Goal: Information Seeking & Learning: Learn about a topic

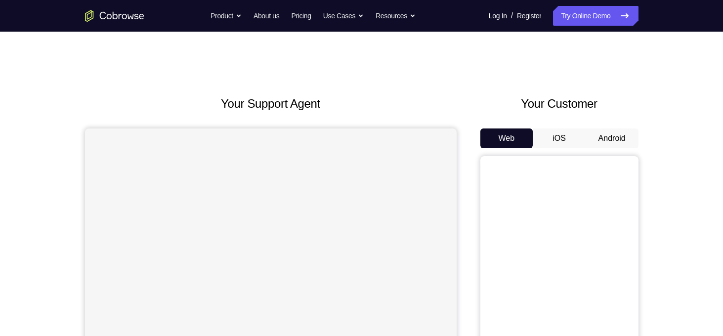
click at [601, 137] on button "Android" at bounding box center [612, 138] width 53 height 20
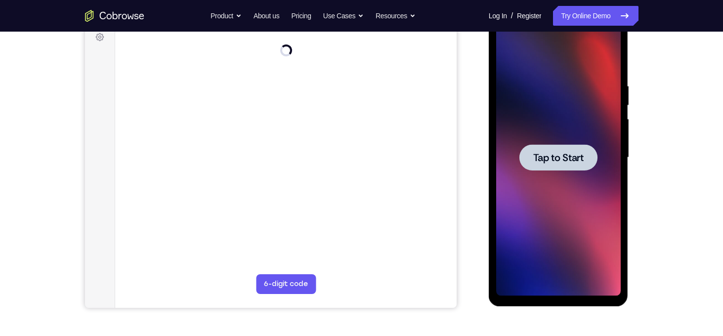
scroll to position [154, 0]
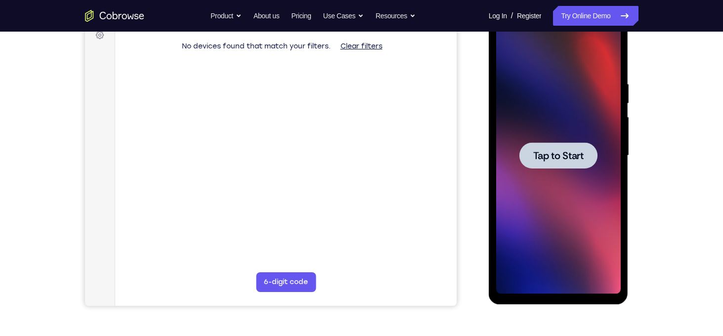
click at [562, 139] on div at bounding box center [558, 155] width 125 height 277
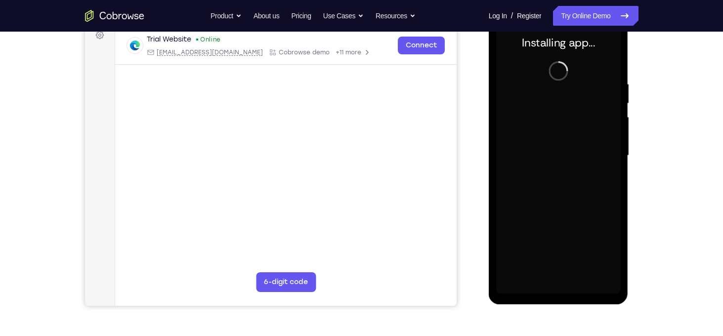
click at [642, 138] on div "Your Support Agent Your Customer Web iOS Android Next Steps We’d be happy to gi…" at bounding box center [361, 204] width 633 height 652
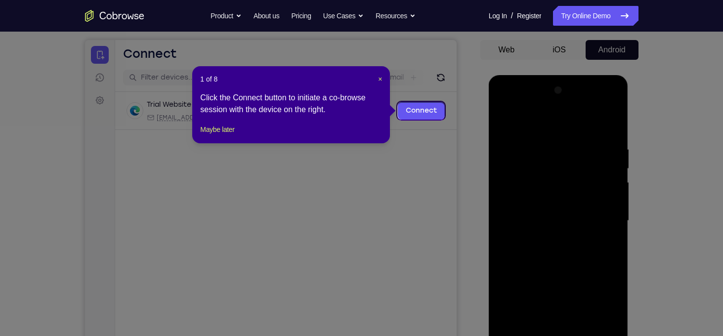
scroll to position [87, 0]
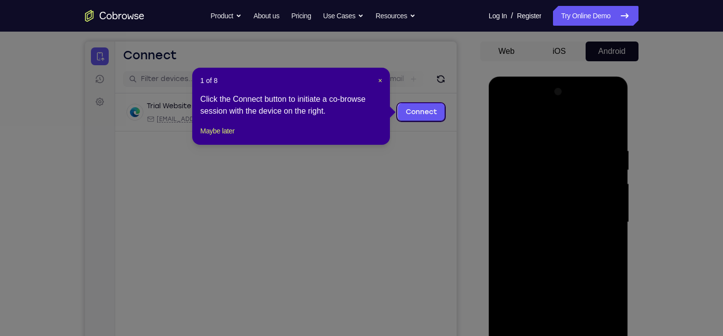
click at [375, 78] on header "1 of 8 ×" at bounding box center [291, 81] width 182 height 10
click at [377, 79] on header "1 of 8 ×" at bounding box center [291, 81] width 182 height 10
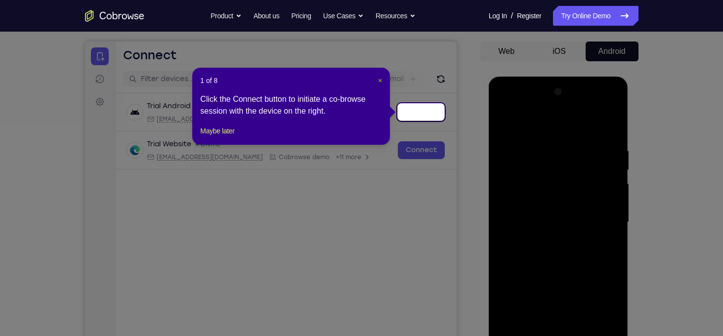
click at [381, 80] on span "×" at bounding box center [380, 81] width 4 height 8
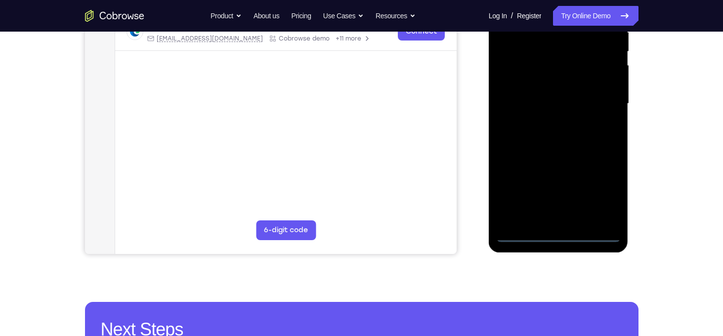
scroll to position [207, 0]
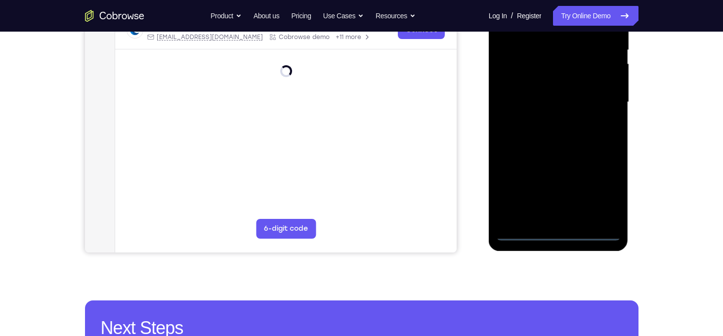
click at [557, 231] on div at bounding box center [558, 102] width 125 height 277
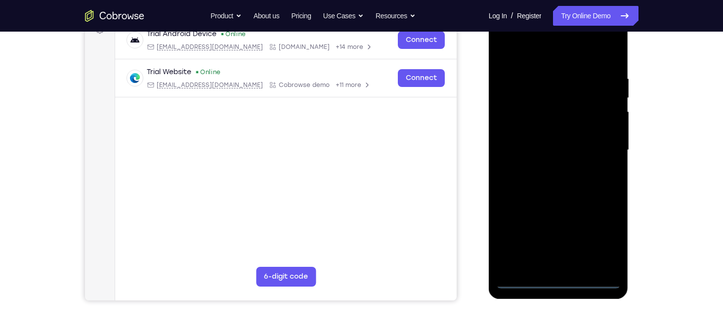
click at [604, 241] on div at bounding box center [558, 150] width 125 height 277
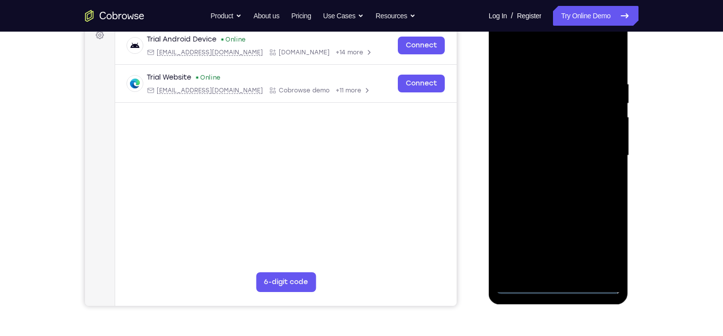
scroll to position [153, 0]
click at [550, 63] on div at bounding box center [558, 156] width 125 height 277
click at [599, 148] on div at bounding box center [558, 156] width 125 height 277
click at [547, 173] on div at bounding box center [558, 156] width 125 height 277
click at [569, 148] on div at bounding box center [558, 156] width 125 height 277
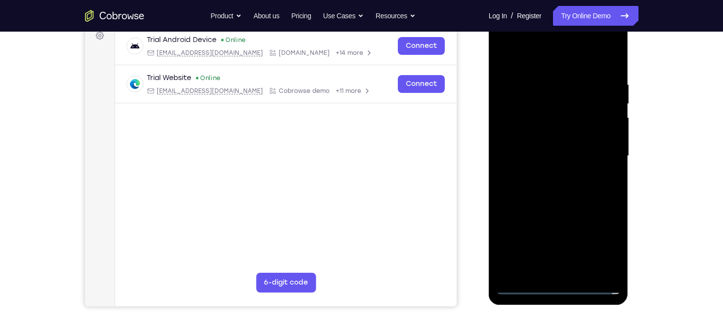
click at [525, 133] on div at bounding box center [558, 156] width 125 height 277
click at [544, 154] on div at bounding box center [558, 156] width 125 height 277
click at [580, 186] on div at bounding box center [558, 156] width 125 height 277
click at [614, 71] on div at bounding box center [558, 156] width 125 height 277
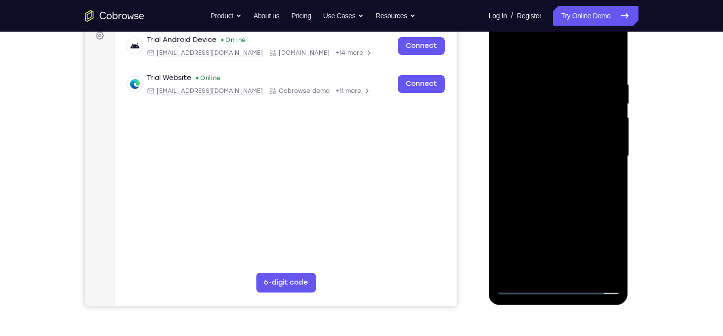
click at [637, 197] on div at bounding box center [559, 155] width 158 height 304
drag, startPoint x: 603, startPoint y: 189, endPoint x: 600, endPoint y: 158, distance: 30.7
click at [600, 158] on div at bounding box center [558, 156] width 125 height 277
drag, startPoint x: 594, startPoint y: 209, endPoint x: 581, endPoint y: 152, distance: 58.7
click at [581, 152] on div at bounding box center [558, 156] width 125 height 277
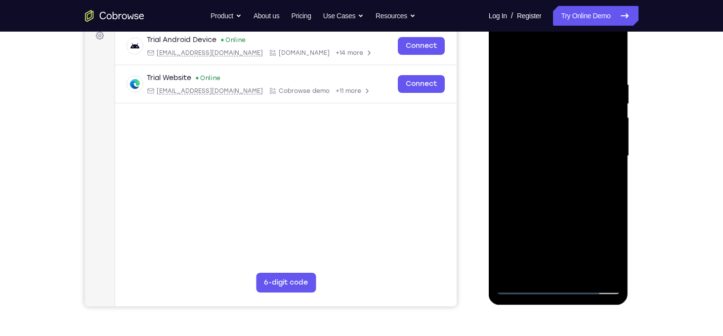
drag, startPoint x: 603, startPoint y: 183, endPoint x: 599, endPoint y: 117, distance: 66.3
click at [599, 117] on div at bounding box center [558, 156] width 125 height 277
drag, startPoint x: 579, startPoint y: 141, endPoint x: 577, endPoint y: 106, distance: 35.6
click at [577, 106] on div at bounding box center [558, 156] width 125 height 277
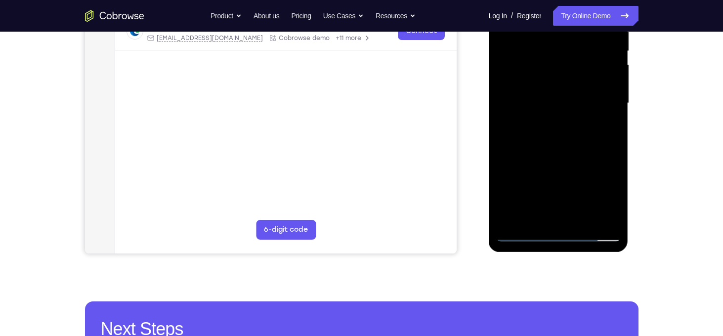
drag, startPoint x: 602, startPoint y: 172, endPoint x: 598, endPoint y: 124, distance: 48.1
click at [598, 124] on div at bounding box center [558, 103] width 125 height 277
drag, startPoint x: 602, startPoint y: 166, endPoint x: 603, endPoint y: 120, distance: 45.5
click at [603, 120] on div at bounding box center [558, 103] width 125 height 277
drag, startPoint x: 598, startPoint y: 184, endPoint x: 598, endPoint y: 166, distance: 17.8
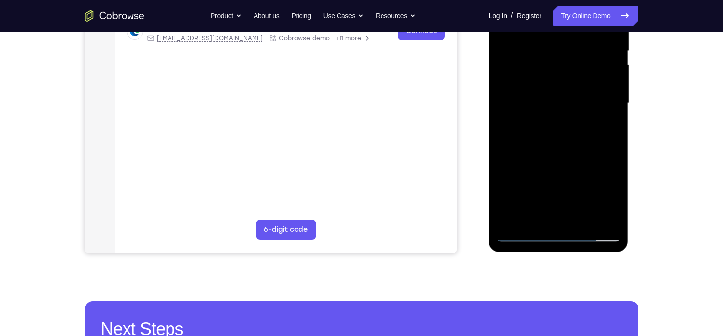
click at [598, 166] on div at bounding box center [558, 103] width 125 height 277
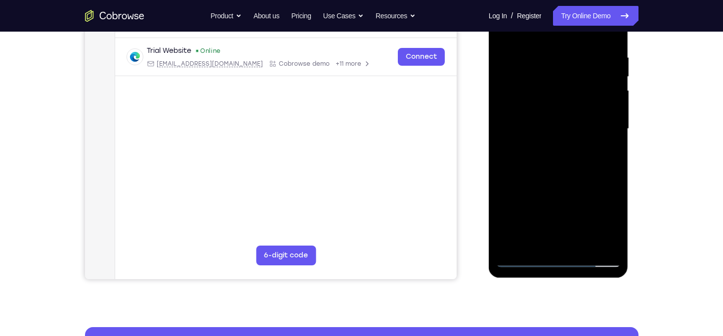
scroll to position [180, 0]
drag, startPoint x: 570, startPoint y: 165, endPoint x: 565, endPoint y: 113, distance: 52.7
click at [565, 113] on div at bounding box center [558, 129] width 125 height 277
drag, startPoint x: 596, startPoint y: 172, endPoint x: 601, endPoint y: 66, distance: 106.8
click at [601, 66] on div at bounding box center [558, 129] width 125 height 277
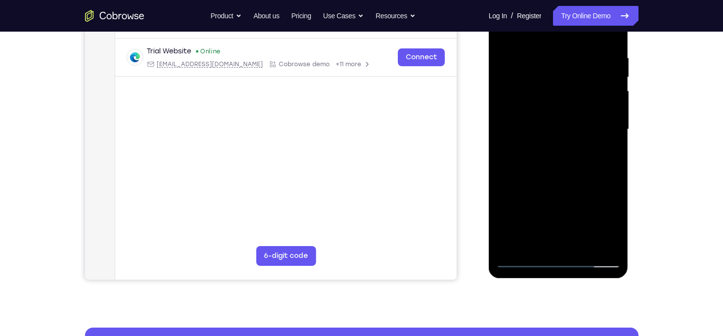
drag, startPoint x: 591, startPoint y: 161, endPoint x: 594, endPoint y: 108, distance: 53.0
click at [594, 108] on div at bounding box center [558, 129] width 125 height 277
drag, startPoint x: 594, startPoint y: 151, endPoint x: 593, endPoint y: 111, distance: 40.5
click at [593, 111] on div at bounding box center [558, 129] width 125 height 277
drag, startPoint x: 594, startPoint y: 166, endPoint x: 599, endPoint y: 228, distance: 62.0
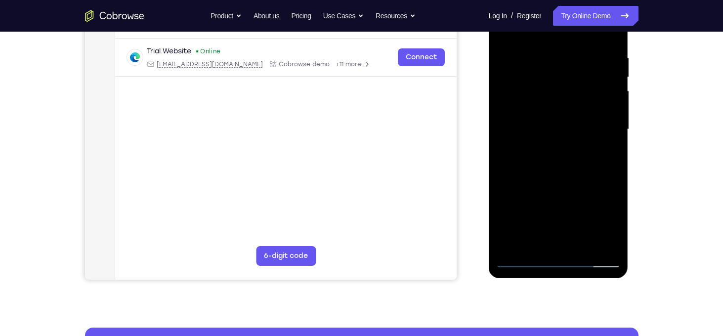
click at [599, 228] on div at bounding box center [558, 129] width 125 height 277
drag, startPoint x: 583, startPoint y: 134, endPoint x: 590, endPoint y: 192, distance: 58.8
click at [590, 192] on div at bounding box center [558, 129] width 125 height 277
drag, startPoint x: 607, startPoint y: 168, endPoint x: 604, endPoint y: 159, distance: 9.4
click at [604, 159] on div at bounding box center [558, 129] width 125 height 277
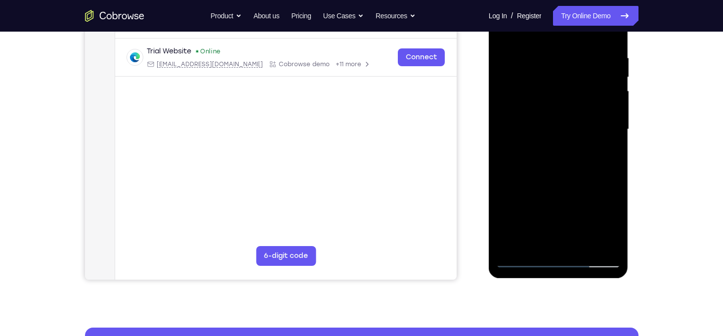
click at [526, 108] on div at bounding box center [558, 129] width 125 height 277
drag, startPoint x: 509, startPoint y: 177, endPoint x: 509, endPoint y: 136, distance: 41.0
click at [509, 136] on div at bounding box center [558, 129] width 125 height 277
drag, startPoint x: 574, startPoint y: 199, endPoint x: 570, endPoint y: 158, distance: 41.7
click at [570, 158] on div at bounding box center [558, 129] width 125 height 277
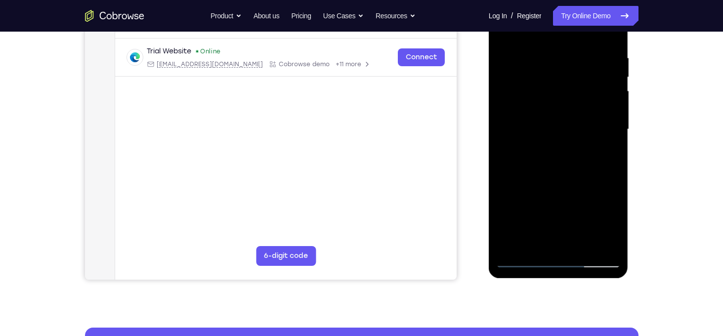
drag, startPoint x: 564, startPoint y: 199, endPoint x: 565, endPoint y: 173, distance: 26.2
click at [565, 173] on div at bounding box center [558, 129] width 125 height 277
drag, startPoint x: 591, startPoint y: 184, endPoint x: 590, endPoint y: 158, distance: 26.2
click at [590, 158] on div at bounding box center [558, 129] width 125 height 277
drag, startPoint x: 589, startPoint y: 186, endPoint x: 589, endPoint y: 168, distance: 17.8
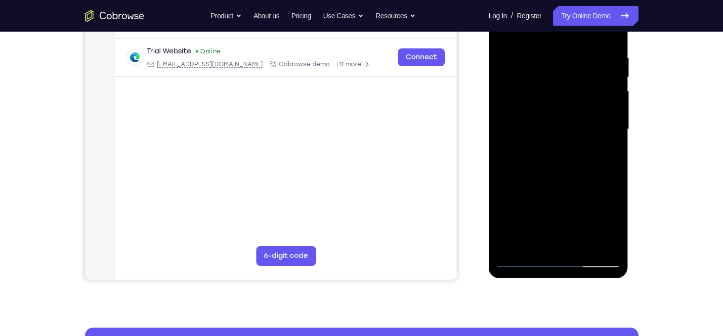
click at [589, 168] on div at bounding box center [558, 129] width 125 height 277
drag, startPoint x: 561, startPoint y: 191, endPoint x: 558, endPoint y: 172, distance: 19.5
click at [558, 172] on div at bounding box center [558, 129] width 125 height 277
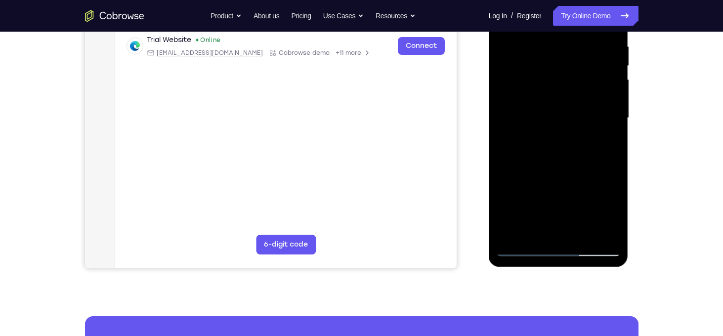
scroll to position [198, 0]
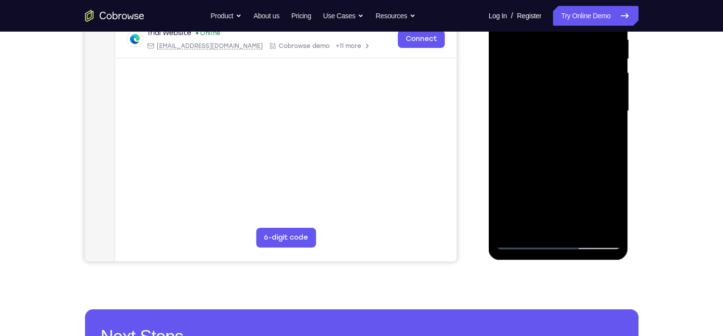
click at [578, 227] on div at bounding box center [558, 111] width 125 height 277
click at [581, 167] on div at bounding box center [558, 111] width 125 height 277
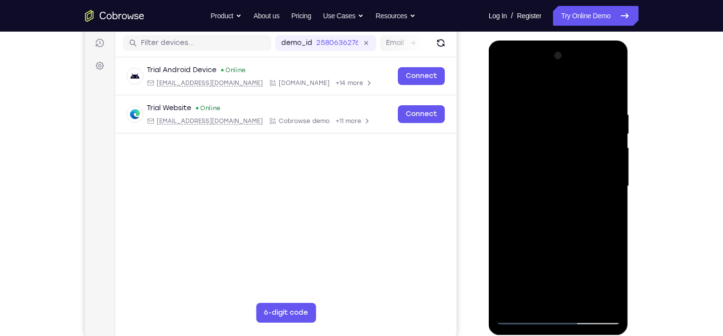
scroll to position [124, 0]
click at [586, 173] on div at bounding box center [558, 185] width 125 height 277
click at [559, 172] on div at bounding box center [558, 185] width 125 height 277
click at [626, 185] on div at bounding box center [559, 187] width 140 height 295
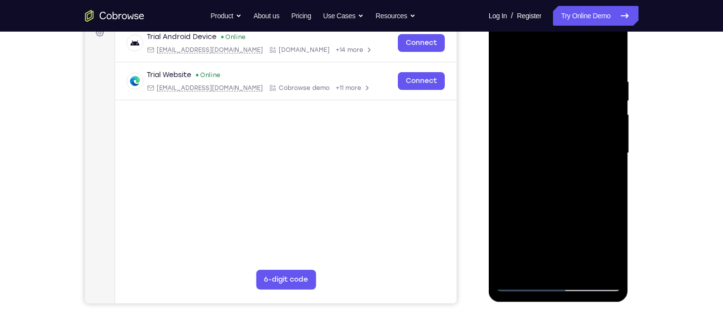
scroll to position [157, 0]
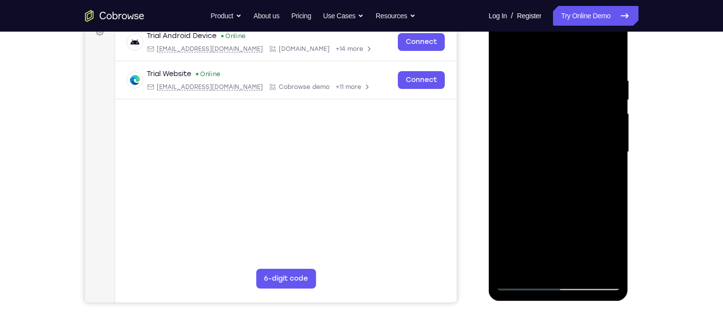
click at [578, 179] on div at bounding box center [558, 152] width 125 height 277
click at [578, 195] on div at bounding box center [558, 152] width 125 height 277
click at [547, 183] on div at bounding box center [558, 152] width 125 height 277
click at [577, 191] on div at bounding box center [558, 152] width 125 height 277
click at [584, 182] on div at bounding box center [558, 152] width 125 height 277
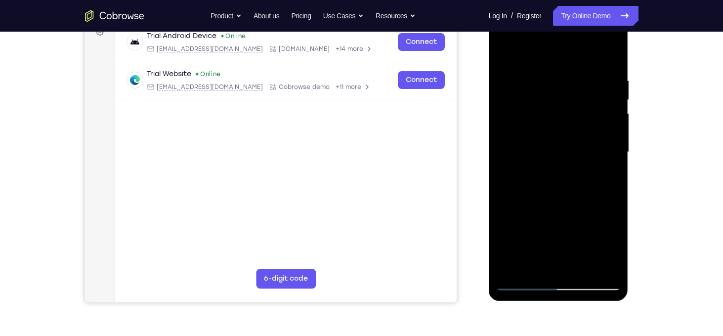
scroll to position [187, 0]
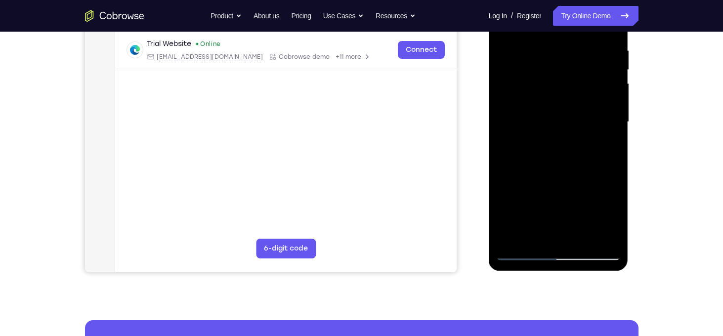
click at [526, 235] on div at bounding box center [558, 122] width 125 height 277
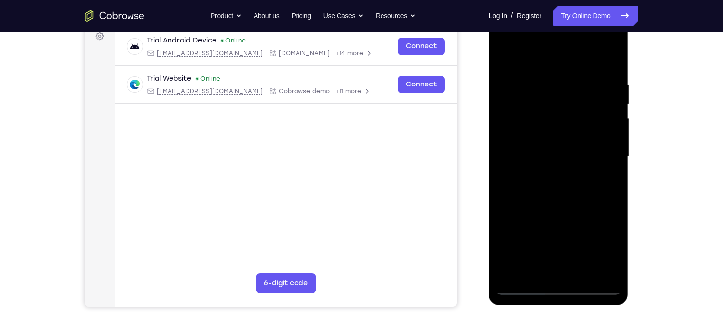
scroll to position [152, 0]
click at [608, 183] on div at bounding box center [558, 157] width 125 height 277
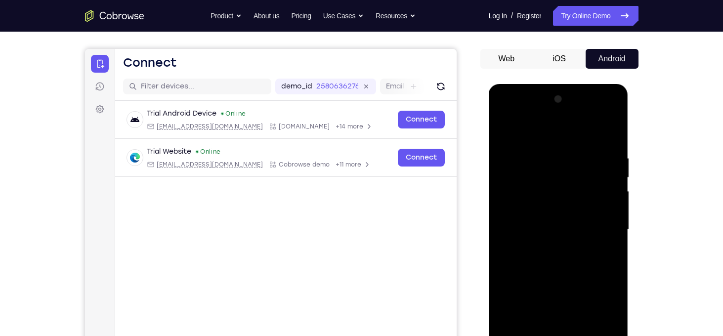
scroll to position [80, 0]
click at [527, 252] on div at bounding box center [558, 229] width 125 height 277
click at [608, 253] on div at bounding box center [558, 229] width 125 height 277
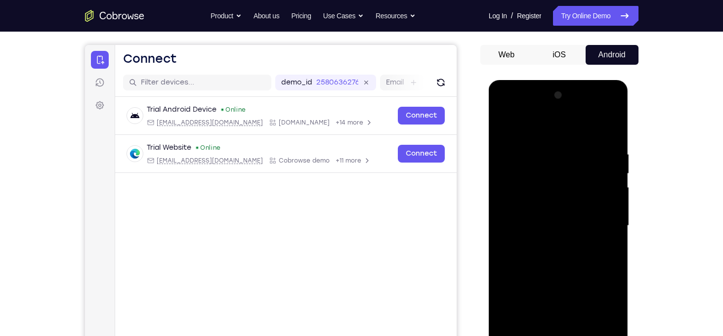
scroll to position [87, 0]
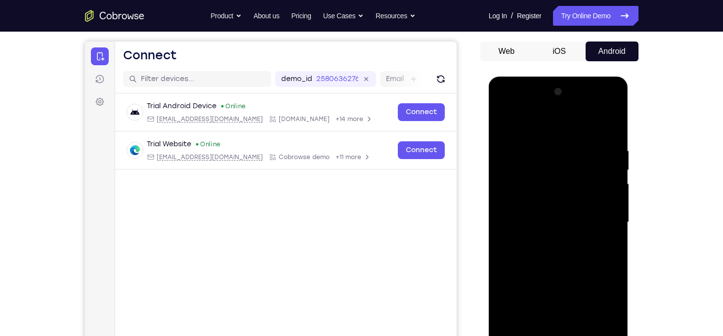
click at [541, 244] on div at bounding box center [558, 222] width 125 height 277
click at [507, 122] on div at bounding box center [558, 222] width 125 height 277
click at [504, 121] on div at bounding box center [558, 222] width 125 height 277
drag, startPoint x: 560, startPoint y: 184, endPoint x: 569, endPoint y: 149, distance: 36.2
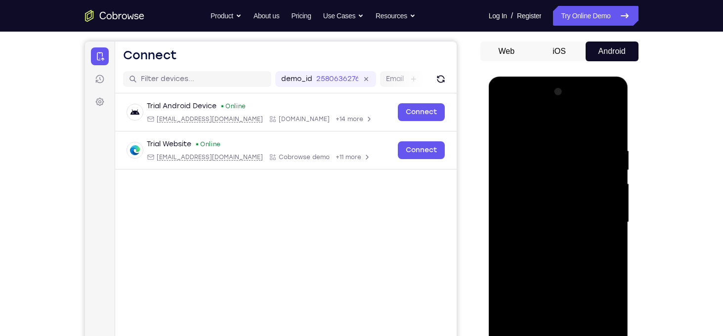
click at [569, 149] on div at bounding box center [558, 222] width 125 height 277
drag, startPoint x: 601, startPoint y: 192, endPoint x: 607, endPoint y: 136, distance: 56.2
click at [607, 136] on div at bounding box center [558, 222] width 125 height 277
drag, startPoint x: 580, startPoint y: 206, endPoint x: 577, endPoint y: 137, distance: 68.8
click at [577, 137] on div at bounding box center [558, 222] width 125 height 277
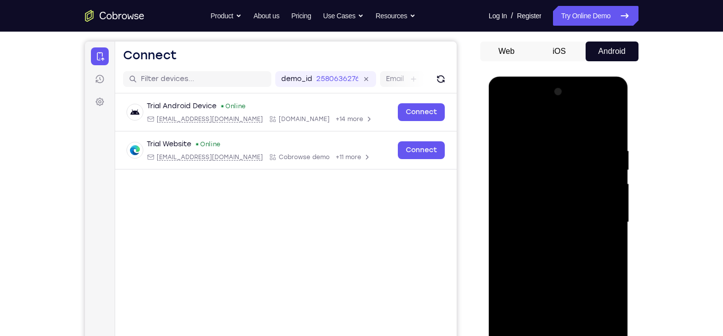
drag, startPoint x: 577, startPoint y: 198, endPoint x: 586, endPoint y: 124, distance: 74.7
click at [586, 124] on div at bounding box center [558, 222] width 125 height 277
drag, startPoint x: 580, startPoint y: 209, endPoint x: 585, endPoint y: 151, distance: 57.5
click at [585, 151] on div at bounding box center [558, 222] width 125 height 277
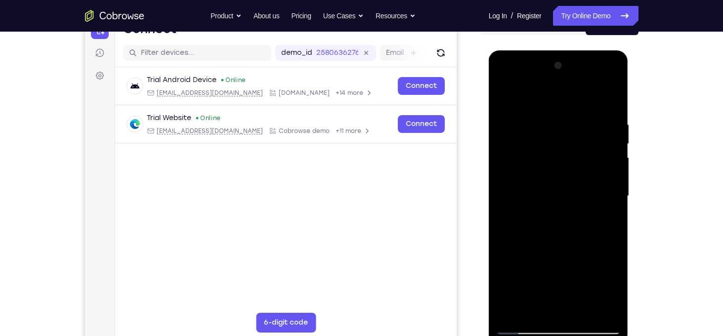
scroll to position [113, 0]
click at [612, 98] on div at bounding box center [558, 196] width 125 height 277
click at [504, 97] on div at bounding box center [558, 196] width 125 height 277
drag, startPoint x: 579, startPoint y: 174, endPoint x: 585, endPoint y: 65, distance: 109.3
click at [585, 65] on div at bounding box center [558, 196] width 125 height 277
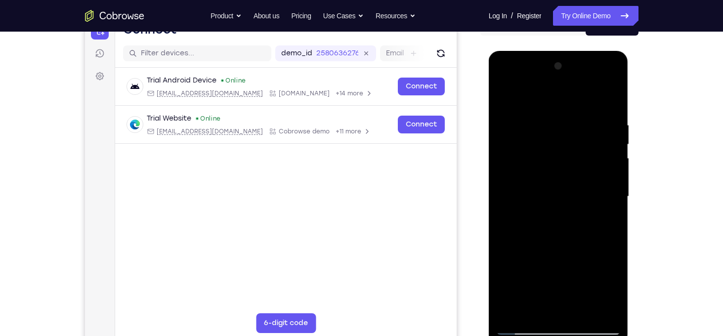
drag, startPoint x: 605, startPoint y: 164, endPoint x: 599, endPoint y: 111, distance: 53.6
click at [599, 111] on div at bounding box center [558, 196] width 125 height 277
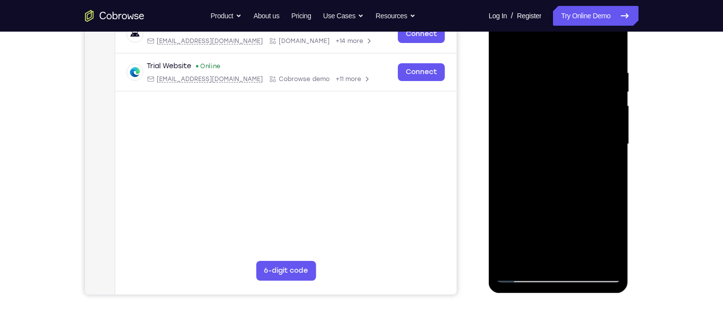
scroll to position [164, 0]
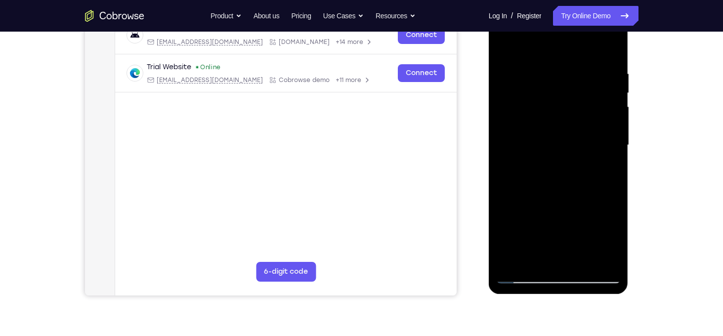
drag, startPoint x: 583, startPoint y: 162, endPoint x: 577, endPoint y: 78, distance: 84.3
click at [577, 78] on div at bounding box center [558, 145] width 125 height 277
drag, startPoint x: 568, startPoint y: 207, endPoint x: 569, endPoint y: 147, distance: 59.8
click at [569, 147] on div at bounding box center [558, 145] width 125 height 277
drag, startPoint x: 569, startPoint y: 147, endPoint x: 576, endPoint y: 65, distance: 82.8
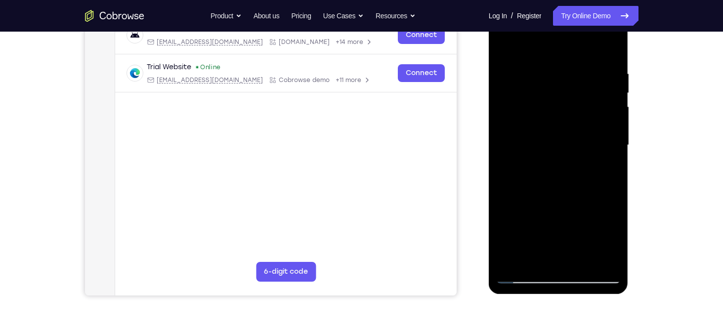
click at [576, 65] on div at bounding box center [558, 145] width 125 height 277
drag, startPoint x: 559, startPoint y: 207, endPoint x: 564, endPoint y: 151, distance: 56.1
click at [564, 151] on div at bounding box center [558, 145] width 125 height 277
drag, startPoint x: 579, startPoint y: 169, endPoint x: 580, endPoint y: 189, distance: 19.3
click at [580, 189] on div at bounding box center [558, 145] width 125 height 277
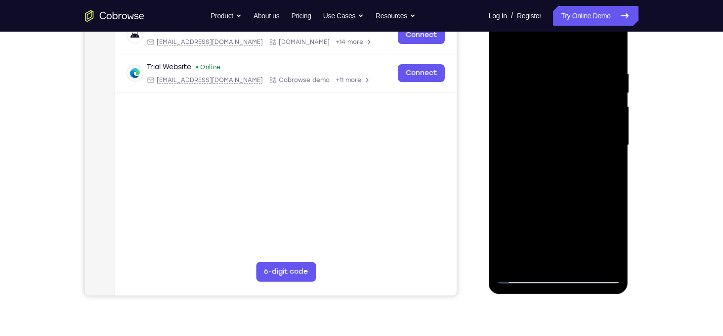
click at [616, 250] on div at bounding box center [558, 145] width 125 height 277
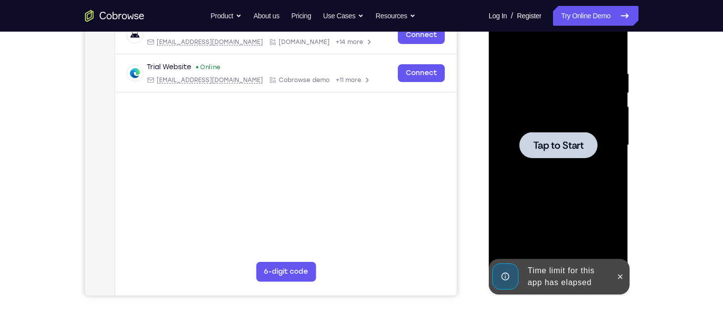
click at [556, 136] on div at bounding box center [558, 145] width 78 height 26
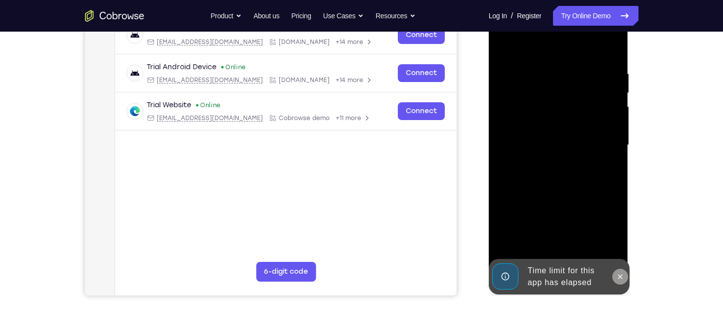
click at [620, 278] on icon at bounding box center [620, 277] width 8 height 8
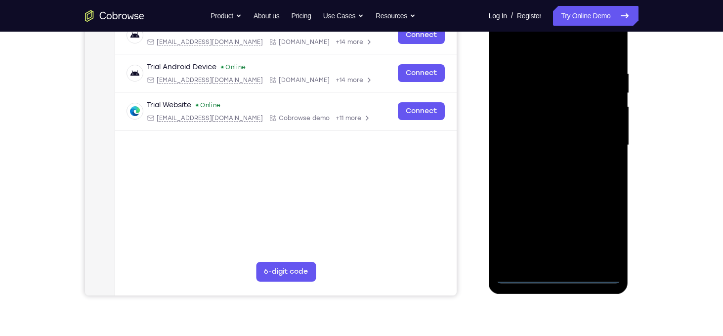
drag, startPoint x: 560, startPoint y: 173, endPoint x: 560, endPoint y: 209, distance: 35.6
click at [560, 209] on div at bounding box center [558, 145] width 125 height 277
click at [564, 279] on div at bounding box center [558, 145] width 125 height 277
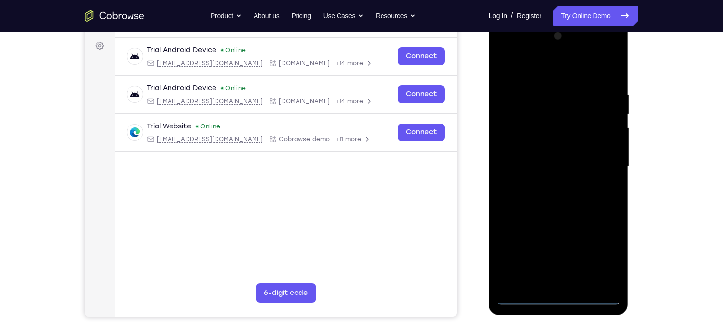
scroll to position [125, 0]
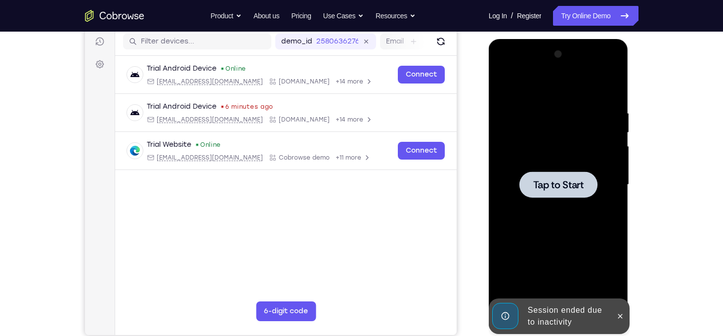
click at [595, 165] on div at bounding box center [558, 184] width 125 height 277
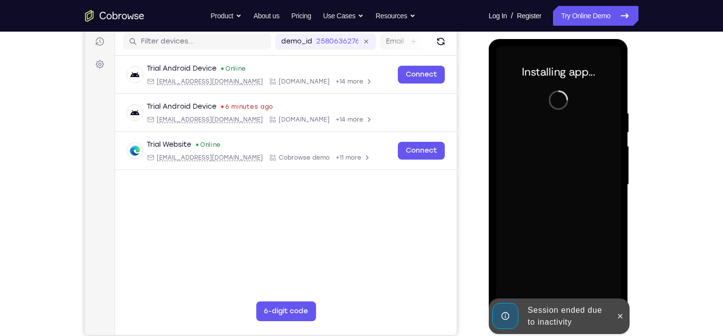
click at [671, 108] on div "Your Support Agent Your Customer Web iOS Android Next Steps We’d be happy to gi…" at bounding box center [361, 233] width 633 height 652
click at [618, 315] on icon at bounding box center [620, 316] width 8 height 8
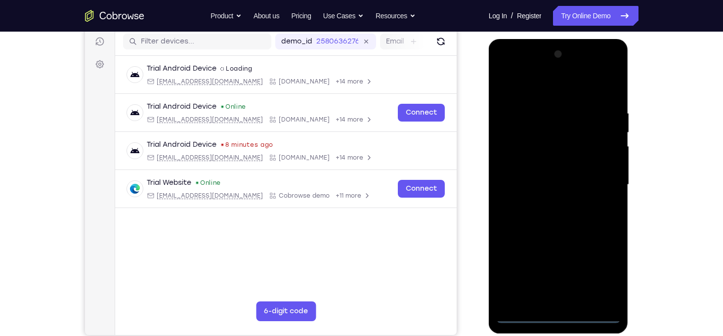
click at [556, 317] on div at bounding box center [558, 184] width 125 height 277
click at [607, 272] on div at bounding box center [558, 184] width 125 height 277
click at [537, 86] on div at bounding box center [558, 184] width 125 height 277
click at [600, 186] on div at bounding box center [558, 184] width 125 height 277
click at [549, 204] on div at bounding box center [558, 184] width 125 height 277
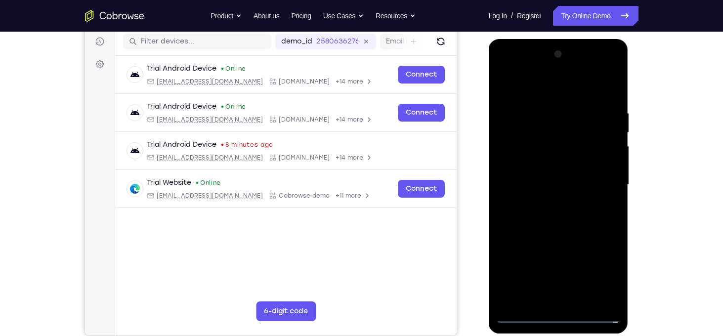
click at [549, 174] on div at bounding box center [558, 184] width 125 height 277
click at [507, 156] on div at bounding box center [558, 184] width 125 height 277
click at [520, 165] on div at bounding box center [558, 184] width 125 height 277
click at [549, 189] on div at bounding box center [558, 184] width 125 height 277
click at [610, 104] on div at bounding box center [558, 184] width 125 height 277
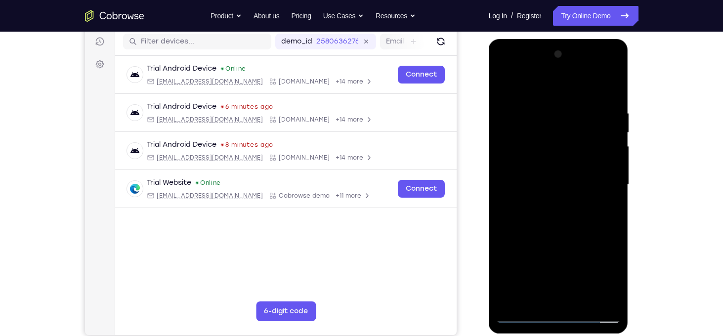
click at [587, 296] on div at bounding box center [558, 184] width 125 height 277
click at [581, 300] on div at bounding box center [558, 184] width 125 height 277
click at [558, 238] on div at bounding box center [558, 184] width 125 height 277
click at [567, 173] on div at bounding box center [558, 184] width 125 height 277
click at [532, 296] on div at bounding box center [558, 184] width 125 height 277
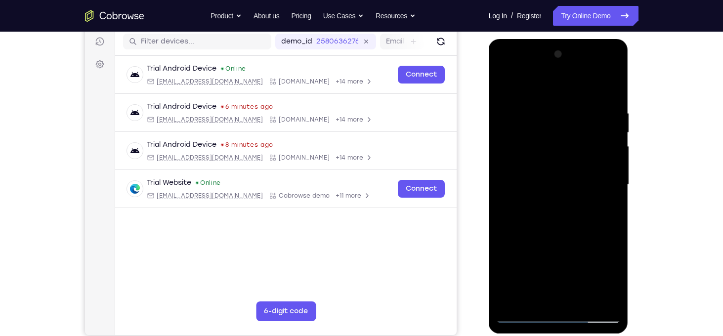
click at [604, 209] on div at bounding box center [558, 184] width 125 height 277
click at [605, 209] on div at bounding box center [558, 184] width 125 height 277
drag, startPoint x: 591, startPoint y: 149, endPoint x: 594, endPoint y: 177, distance: 28.4
click at [594, 177] on div at bounding box center [558, 184] width 125 height 277
drag, startPoint x: 606, startPoint y: 130, endPoint x: 609, endPoint y: 178, distance: 48.0
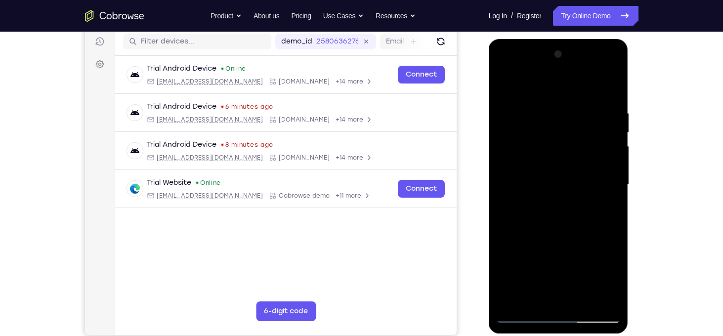
click at [609, 178] on div at bounding box center [558, 184] width 125 height 277
drag, startPoint x: 598, startPoint y: 151, endPoint x: 604, endPoint y: 104, distance: 47.3
click at [604, 104] on div at bounding box center [558, 184] width 125 height 277
drag, startPoint x: 594, startPoint y: 138, endPoint x: 595, endPoint y: 121, distance: 16.8
click at [595, 121] on div at bounding box center [558, 184] width 125 height 277
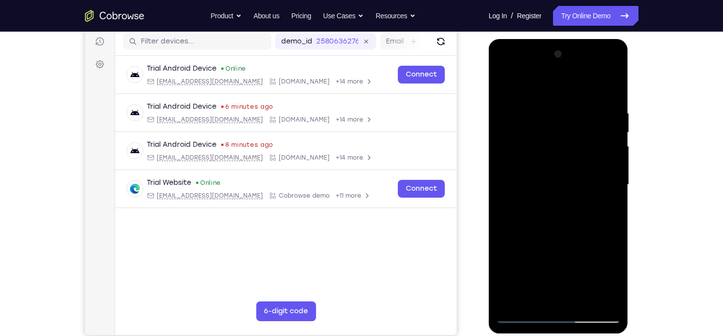
drag, startPoint x: 594, startPoint y: 157, endPoint x: 596, endPoint y: 134, distance: 22.3
click at [596, 134] on div at bounding box center [558, 184] width 125 height 277
drag, startPoint x: 595, startPoint y: 155, endPoint x: 603, endPoint y: 106, distance: 49.6
click at [603, 106] on div at bounding box center [558, 184] width 125 height 277
drag, startPoint x: 602, startPoint y: 162, endPoint x: 604, endPoint y: 109, distance: 52.9
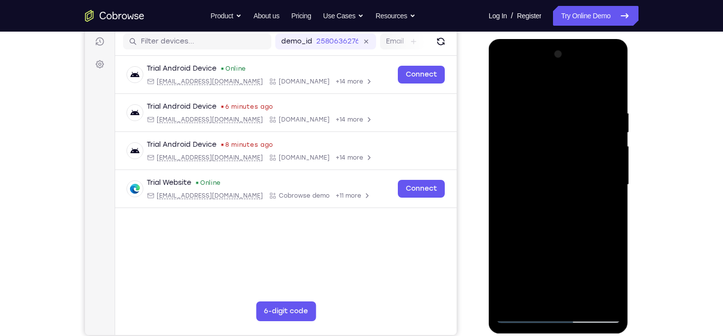
click at [604, 109] on div at bounding box center [558, 184] width 125 height 277
click at [547, 210] on div at bounding box center [558, 184] width 125 height 277
click at [604, 211] on div at bounding box center [558, 184] width 125 height 277
click at [522, 148] on div at bounding box center [558, 184] width 125 height 277
click at [546, 232] on div at bounding box center [558, 184] width 125 height 277
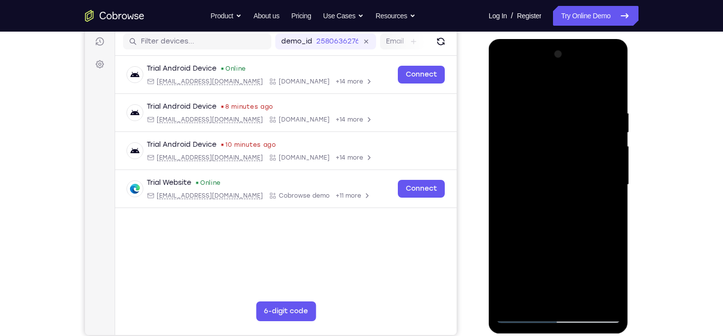
click at [546, 243] on div at bounding box center [558, 184] width 125 height 277
click at [546, 245] on div at bounding box center [558, 184] width 125 height 277
click at [605, 210] on div at bounding box center [558, 184] width 125 height 277
click at [544, 206] on div at bounding box center [558, 184] width 125 height 277
click at [604, 209] on div at bounding box center [558, 184] width 125 height 277
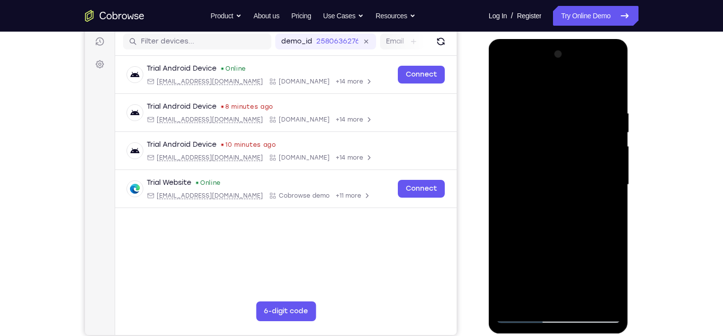
click at [553, 209] on div at bounding box center [558, 184] width 125 height 277
click at [518, 206] on div at bounding box center [558, 184] width 125 height 277
click at [531, 206] on div at bounding box center [558, 184] width 125 height 277
click at [606, 210] on div at bounding box center [558, 184] width 125 height 277
click at [549, 209] on div at bounding box center [558, 184] width 125 height 277
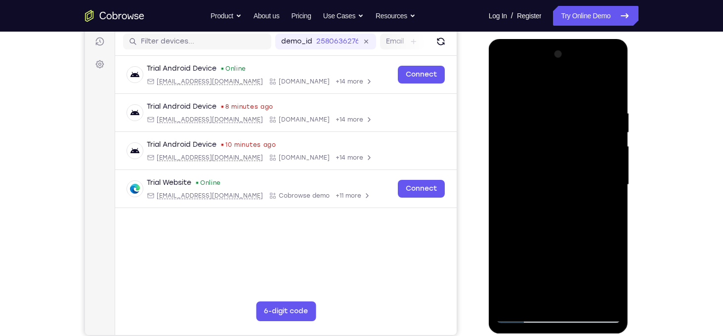
click at [597, 185] on div at bounding box center [558, 184] width 125 height 277
click at [535, 246] on div at bounding box center [558, 184] width 125 height 277
click at [549, 246] on div at bounding box center [558, 184] width 125 height 277
click at [548, 223] on div at bounding box center [558, 184] width 125 height 277
click at [542, 295] on div at bounding box center [558, 184] width 125 height 277
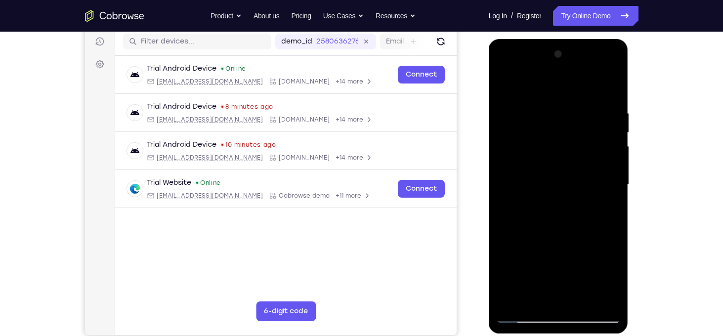
click at [602, 207] on div at bounding box center [558, 184] width 125 height 277
click at [587, 194] on div at bounding box center [558, 184] width 125 height 277
click at [591, 280] on div at bounding box center [558, 184] width 125 height 277
click at [546, 267] on div at bounding box center [558, 184] width 125 height 277
click at [542, 296] on div at bounding box center [558, 184] width 125 height 277
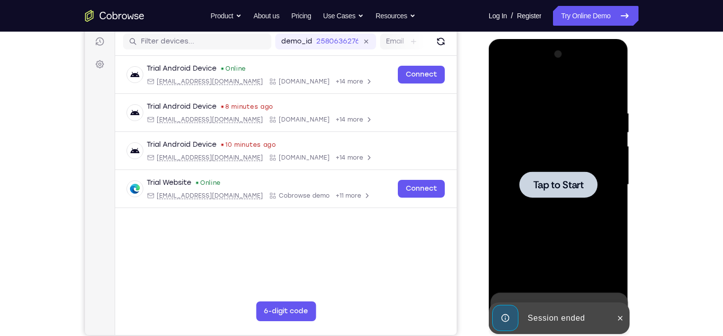
click at [557, 190] on span "Tap to Start" at bounding box center [558, 185] width 50 height 10
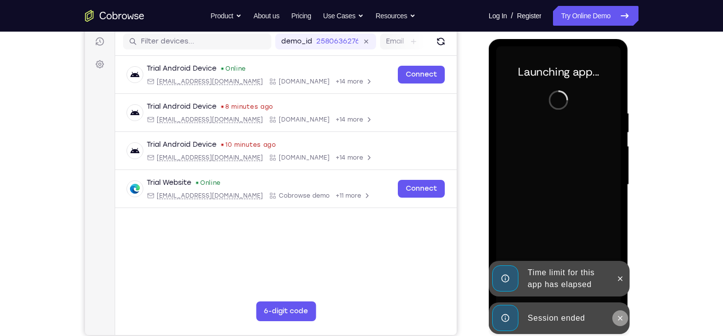
click at [621, 314] on icon at bounding box center [620, 318] width 8 height 8
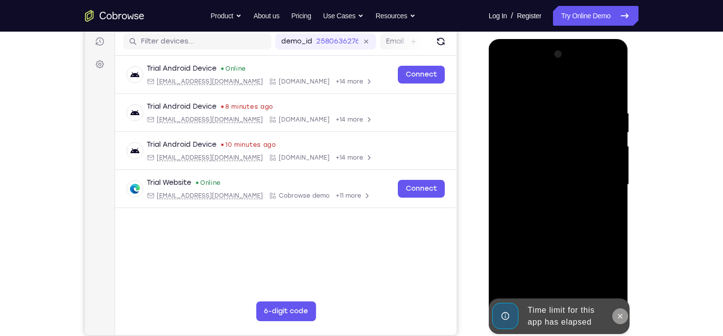
click at [617, 308] on button at bounding box center [620, 316] width 16 height 16
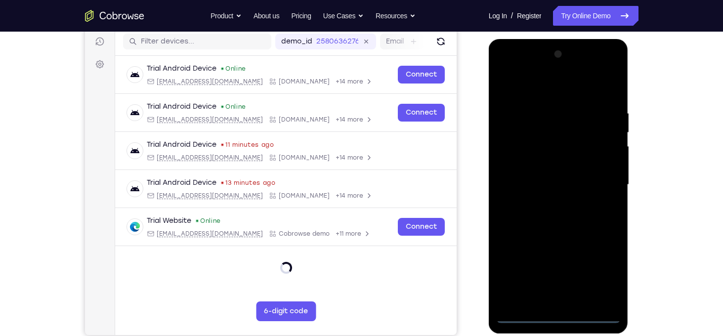
click at [556, 316] on div at bounding box center [558, 184] width 125 height 277
drag, startPoint x: 638, startPoint y: 143, endPoint x: 121, endPoint y: 13, distance: 533.4
click at [638, 143] on div "Your Support Agent Your Customer Web iOS Android Next Steps We’d be happy to gi…" at bounding box center [361, 233] width 633 height 652
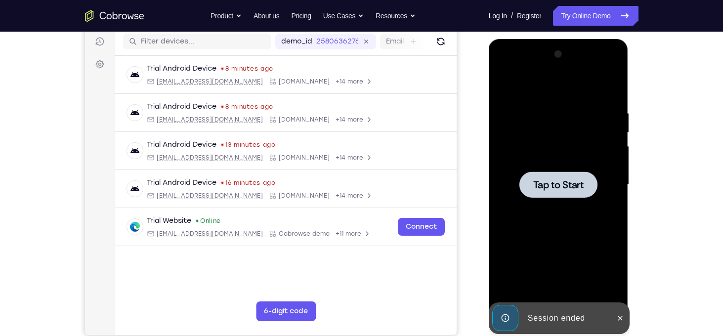
click at [548, 203] on div at bounding box center [558, 184] width 125 height 277
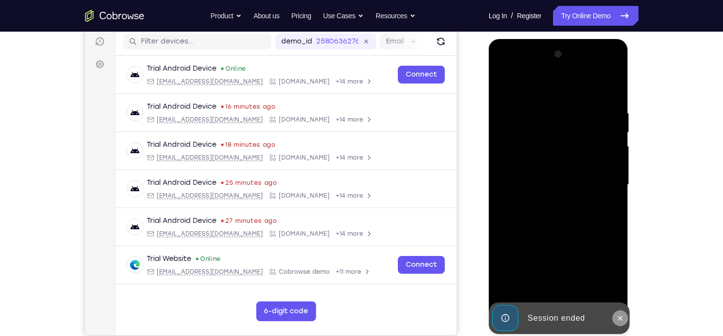
click at [619, 317] on icon at bounding box center [620, 318] width 8 height 8
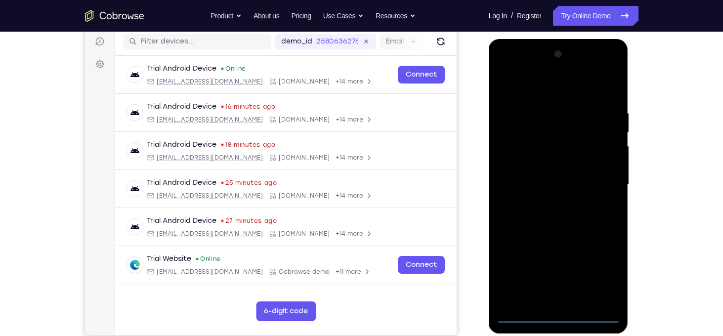
click at [563, 317] on div at bounding box center [558, 184] width 125 height 277
click at [602, 277] on div at bounding box center [558, 184] width 125 height 277
click at [552, 101] on div at bounding box center [558, 184] width 125 height 277
click at [540, 87] on div at bounding box center [558, 184] width 125 height 277
click at [600, 180] on div at bounding box center [558, 184] width 125 height 277
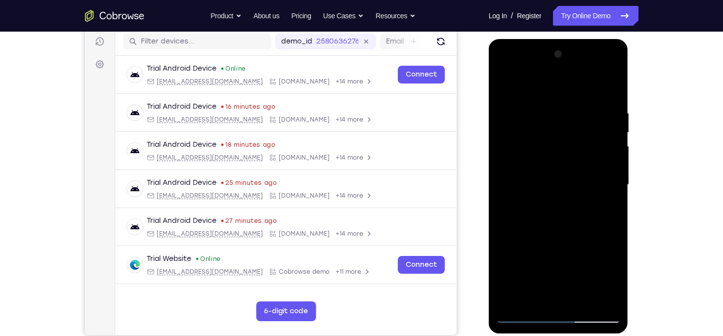
click at [547, 203] on div at bounding box center [558, 184] width 125 height 277
click at [525, 178] on div at bounding box center [558, 184] width 125 height 277
click at [527, 167] on div at bounding box center [558, 184] width 125 height 277
click at [539, 187] on div at bounding box center [558, 184] width 125 height 277
click at [588, 214] on div at bounding box center [558, 184] width 125 height 277
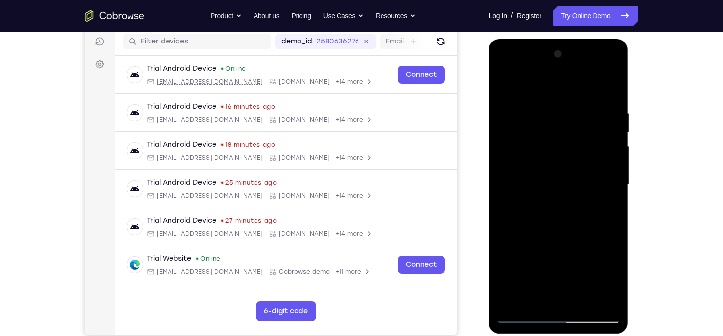
click at [578, 214] on div at bounding box center [558, 184] width 125 height 277
drag, startPoint x: 547, startPoint y: 86, endPoint x: 545, endPoint y: 40, distance: 46.5
click at [545, 40] on div at bounding box center [559, 186] width 140 height 295
click at [612, 99] on div at bounding box center [558, 184] width 125 height 277
click at [587, 303] on div at bounding box center [558, 184] width 125 height 277
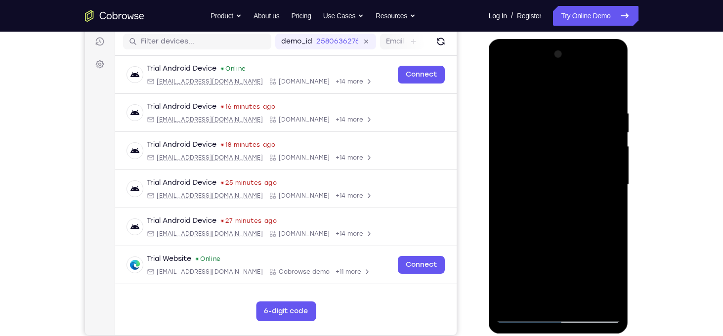
click at [563, 238] on div at bounding box center [558, 184] width 125 height 277
click at [593, 172] on div at bounding box center [558, 184] width 125 height 277
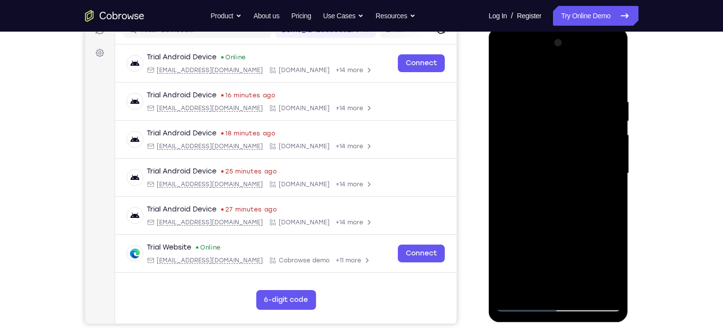
scroll to position [136, 0]
click at [525, 285] on div at bounding box center [558, 173] width 125 height 277
click at [574, 194] on div at bounding box center [558, 173] width 125 height 277
click at [607, 196] on div at bounding box center [558, 173] width 125 height 277
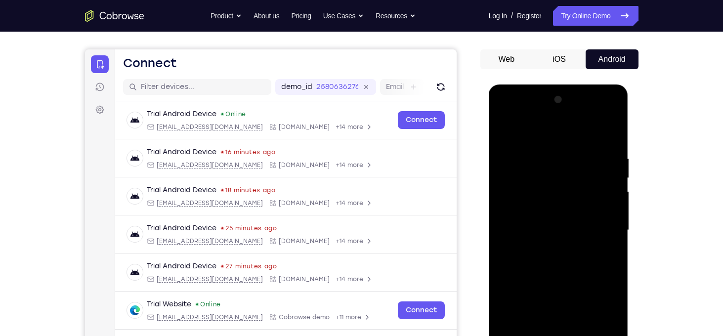
scroll to position [79, 0]
drag, startPoint x: 603, startPoint y: 183, endPoint x: 603, endPoint y: 234, distance: 51.4
click at [603, 234] on div at bounding box center [558, 230] width 125 height 277
click at [538, 189] on div at bounding box center [558, 230] width 125 height 277
click at [555, 227] on div at bounding box center [558, 230] width 125 height 277
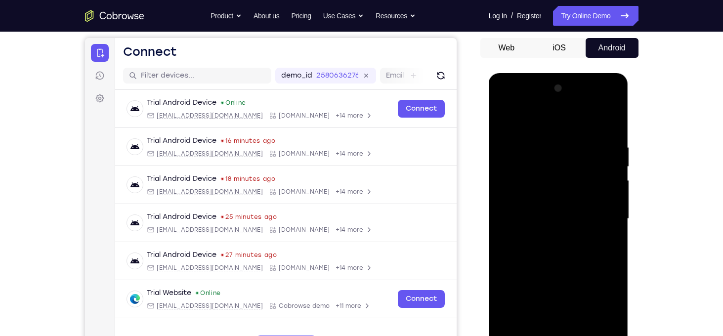
scroll to position [91, 0]
click at [531, 242] on div at bounding box center [558, 218] width 125 height 277
click at [533, 242] on div at bounding box center [558, 218] width 125 height 277
click at [613, 244] on div at bounding box center [558, 218] width 125 height 277
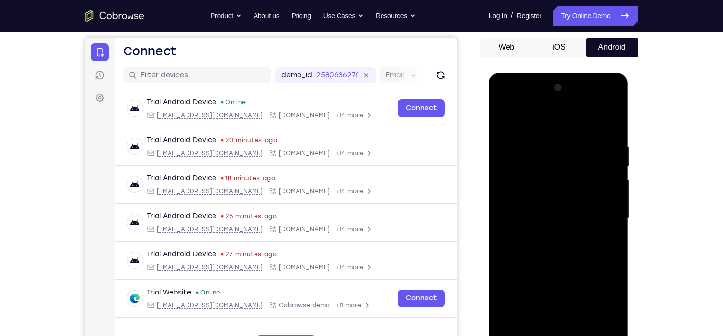
click at [555, 241] on div at bounding box center [558, 218] width 125 height 277
click at [605, 244] on div at bounding box center [558, 218] width 125 height 277
click at [609, 226] on div at bounding box center [558, 218] width 125 height 277
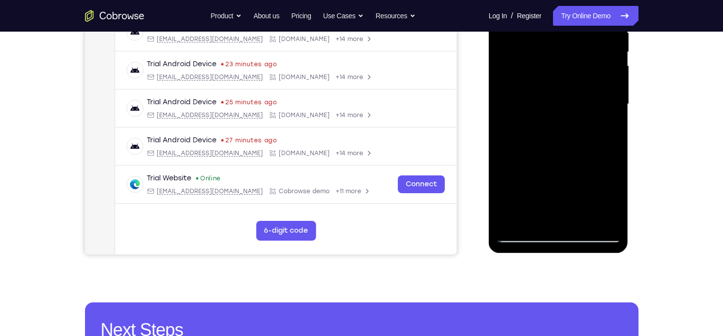
scroll to position [204, 0]
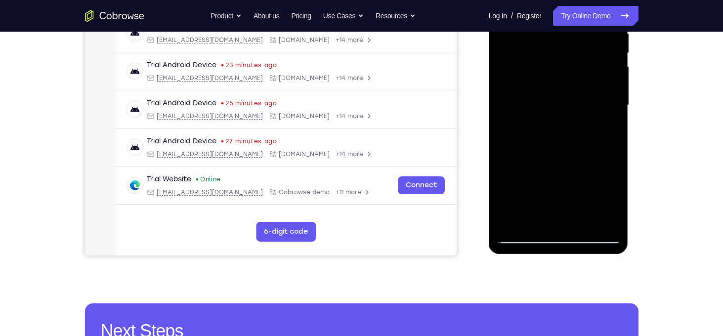
click at [595, 198] on div at bounding box center [558, 105] width 125 height 277
click at [527, 183] on div at bounding box center [558, 105] width 125 height 277
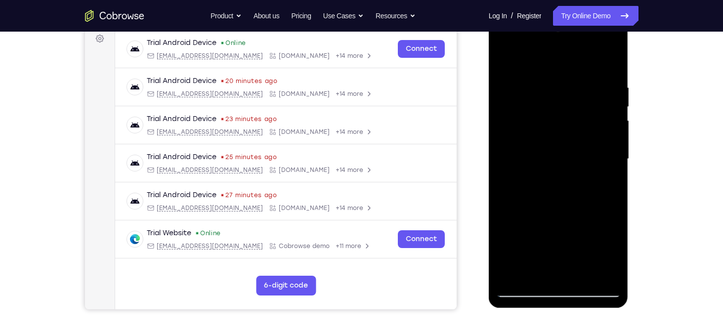
scroll to position [149, 0]
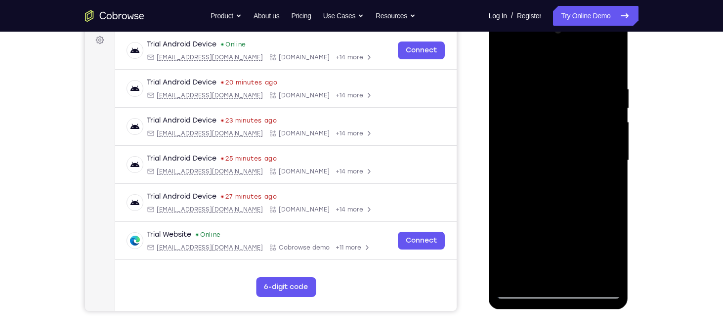
drag, startPoint x: 607, startPoint y: 155, endPoint x: 601, endPoint y: 205, distance: 50.8
click at [601, 205] on div at bounding box center [558, 160] width 125 height 277
drag, startPoint x: 595, startPoint y: 173, endPoint x: 591, endPoint y: 209, distance: 35.8
click at [591, 209] on div at bounding box center [558, 160] width 125 height 277
drag, startPoint x: 595, startPoint y: 182, endPoint x: 591, endPoint y: 240, distance: 58.0
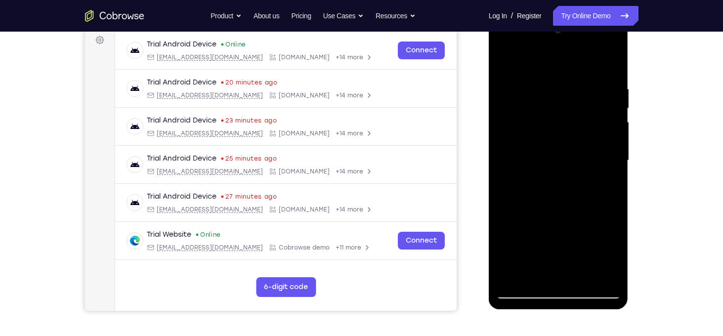
click at [591, 240] on div at bounding box center [558, 160] width 125 height 277
drag, startPoint x: 595, startPoint y: 204, endPoint x: 593, endPoint y: 226, distance: 22.3
click at [593, 226] on div at bounding box center [558, 160] width 125 height 277
drag, startPoint x: 593, startPoint y: 226, endPoint x: 593, endPoint y: 211, distance: 15.3
click at [593, 211] on div at bounding box center [558, 160] width 125 height 277
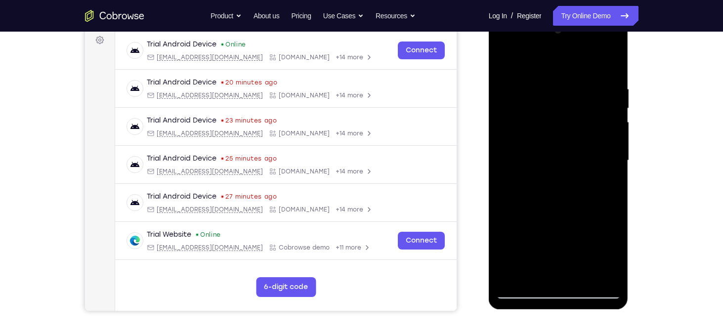
drag, startPoint x: 593, startPoint y: 211, endPoint x: 595, endPoint y: 232, distance: 21.8
click at [595, 232] on div at bounding box center [558, 160] width 125 height 277
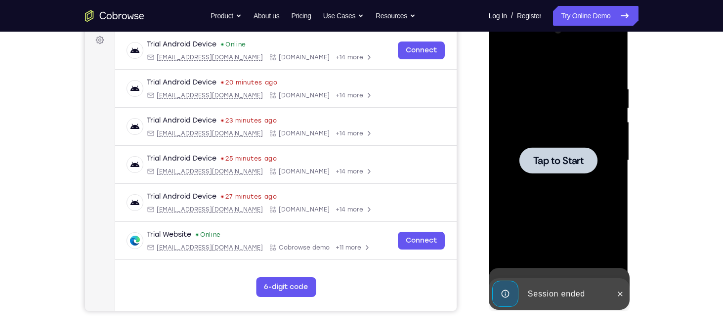
drag, startPoint x: 586, startPoint y: 185, endPoint x: 584, endPoint y: 191, distance: 6.9
click at [584, 191] on div at bounding box center [558, 160] width 125 height 277
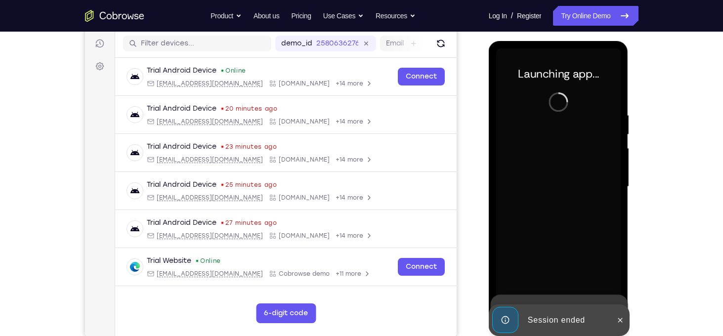
scroll to position [130, 0]
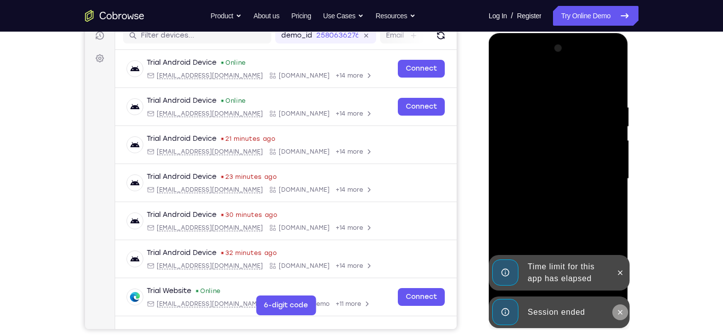
click at [622, 314] on icon at bounding box center [620, 312] width 4 height 4
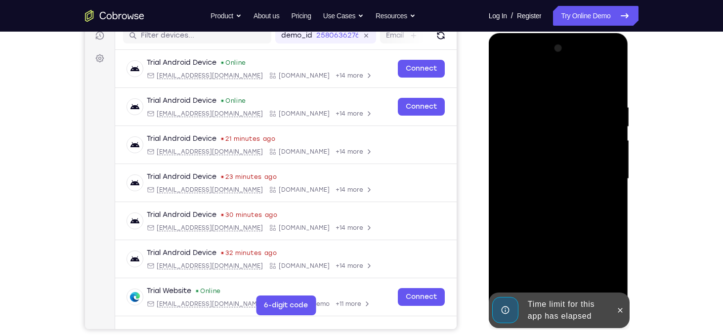
click at [620, 276] on div at bounding box center [558, 179] width 125 height 277
click at [620, 307] on icon at bounding box center [620, 310] width 8 height 8
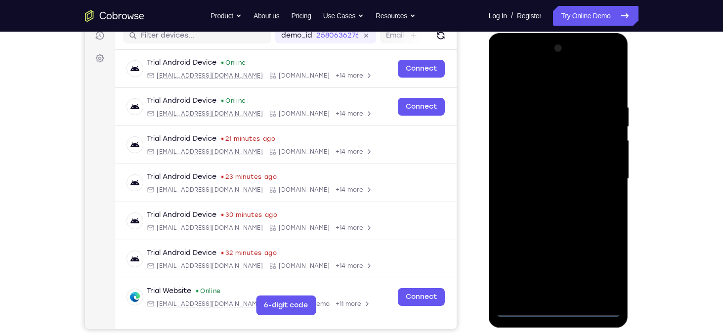
click at [552, 306] on div at bounding box center [558, 179] width 125 height 277
click at [559, 314] on div at bounding box center [558, 179] width 125 height 277
click at [604, 263] on div at bounding box center [558, 179] width 125 height 277
click at [534, 79] on div at bounding box center [558, 179] width 125 height 277
click at [593, 172] on div at bounding box center [558, 179] width 125 height 277
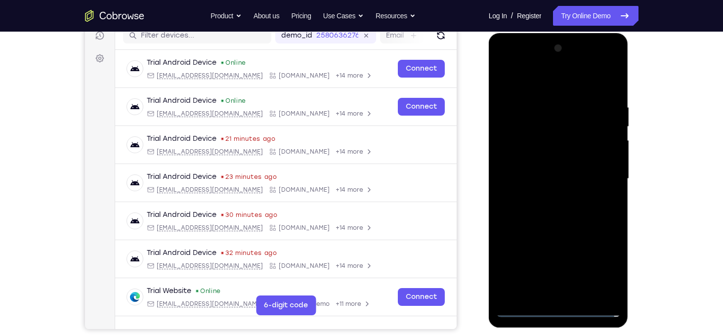
click at [549, 197] on div at bounding box center [558, 179] width 125 height 277
click at [549, 158] on div at bounding box center [558, 179] width 125 height 277
click at [540, 169] on div at bounding box center [558, 179] width 125 height 277
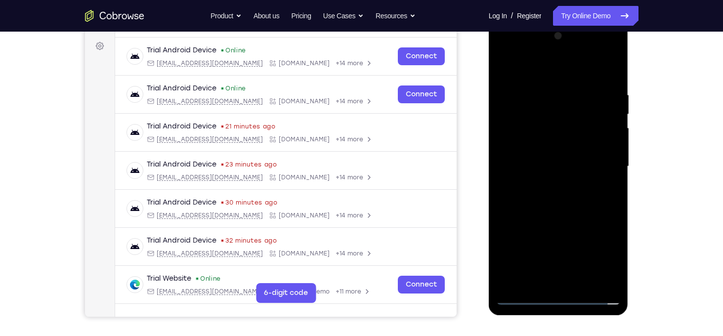
click at [555, 186] on div at bounding box center [558, 166] width 125 height 277
click at [558, 147] on div at bounding box center [558, 166] width 125 height 277
click at [584, 280] on div at bounding box center [558, 166] width 125 height 277
click at [589, 214] on div at bounding box center [558, 166] width 125 height 277
click at [573, 159] on div at bounding box center [558, 166] width 125 height 277
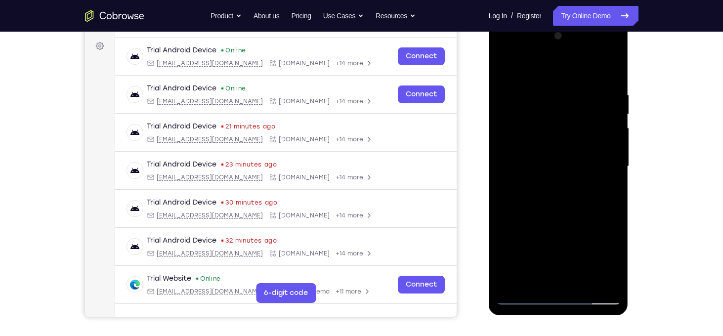
drag, startPoint x: 593, startPoint y: 137, endPoint x: 591, endPoint y: 160, distance: 22.9
click at [591, 160] on div at bounding box center [558, 166] width 125 height 277
drag, startPoint x: 603, startPoint y: 126, endPoint x: 602, endPoint y: 150, distance: 24.7
click at [602, 150] on div at bounding box center [558, 166] width 125 height 277
click at [569, 173] on div at bounding box center [558, 166] width 125 height 277
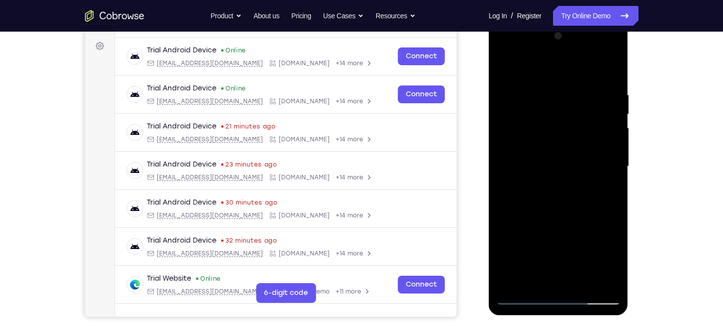
click at [600, 172] on div at bounding box center [558, 166] width 125 height 277
click at [601, 191] on div at bounding box center [558, 166] width 125 height 277
drag, startPoint x: 590, startPoint y: 130, endPoint x: 588, endPoint y: 149, distance: 18.9
click at [588, 149] on div at bounding box center [558, 166] width 125 height 277
drag, startPoint x: 594, startPoint y: 114, endPoint x: 587, endPoint y: 161, distance: 48.0
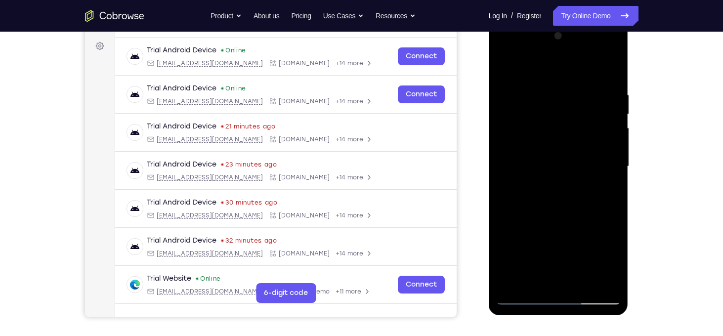
click at [587, 161] on div at bounding box center [558, 166] width 125 height 277
drag, startPoint x: 589, startPoint y: 125, endPoint x: 587, endPoint y: 164, distance: 39.6
click at [587, 164] on div at bounding box center [558, 166] width 125 height 277
drag, startPoint x: 596, startPoint y: 123, endPoint x: 594, endPoint y: 144, distance: 21.4
click at [594, 144] on div at bounding box center [558, 166] width 125 height 277
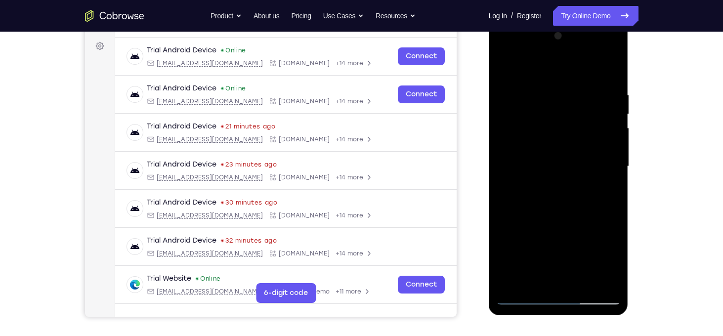
drag, startPoint x: 599, startPoint y: 122, endPoint x: 598, endPoint y: 135, distance: 13.4
click at [598, 135] on div at bounding box center [558, 166] width 125 height 277
drag, startPoint x: 603, startPoint y: 118, endPoint x: 599, endPoint y: 142, distance: 24.5
click at [599, 142] on div at bounding box center [558, 166] width 125 height 277
drag, startPoint x: 599, startPoint y: 142, endPoint x: 614, endPoint y: 86, distance: 58.1
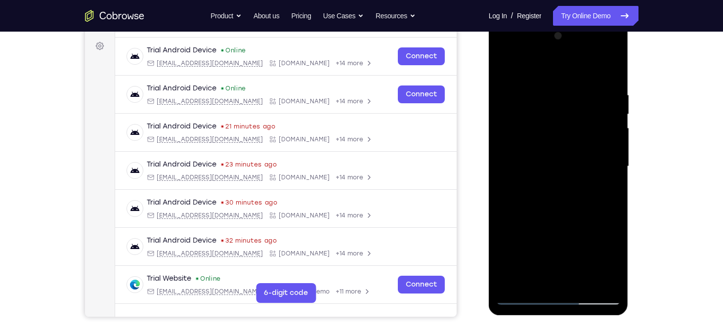
click at [614, 86] on div at bounding box center [558, 166] width 125 height 277
drag, startPoint x: 608, startPoint y: 127, endPoint x: 608, endPoint y: 117, distance: 10.4
click at [608, 117] on div at bounding box center [558, 166] width 125 height 277
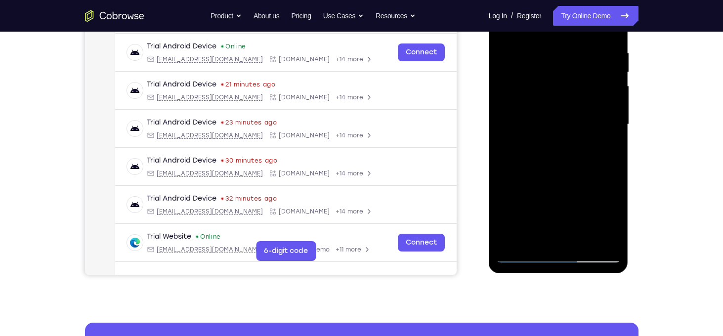
scroll to position [185, 0]
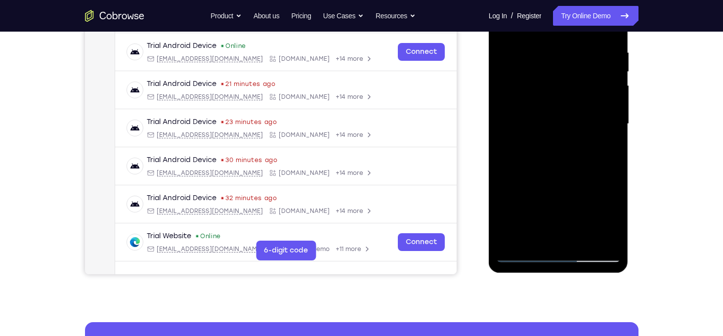
drag, startPoint x: 606, startPoint y: 127, endPoint x: 604, endPoint y: 212, distance: 85.5
click at [604, 212] on div at bounding box center [558, 124] width 125 height 277
drag, startPoint x: 601, startPoint y: 131, endPoint x: 605, endPoint y: 63, distance: 68.3
click at [605, 63] on div at bounding box center [558, 124] width 125 height 277
drag, startPoint x: 604, startPoint y: 124, endPoint x: 603, endPoint y: 71, distance: 52.4
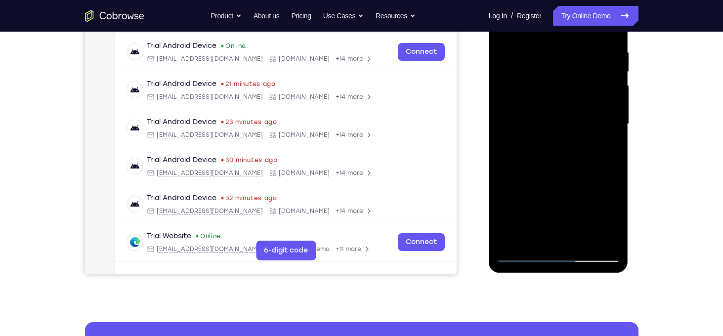
click at [603, 71] on div at bounding box center [558, 124] width 125 height 277
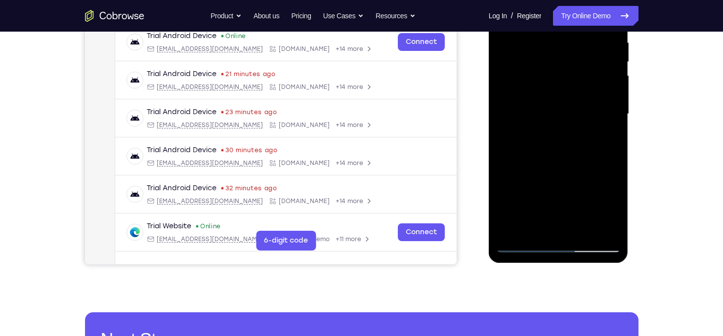
scroll to position [196, 0]
drag, startPoint x: 609, startPoint y: 123, endPoint x: 607, endPoint y: 160, distance: 37.1
click at [607, 160] on div at bounding box center [558, 113] width 125 height 277
drag, startPoint x: 611, startPoint y: 127, endPoint x: 615, endPoint y: 67, distance: 60.0
click at [615, 67] on div at bounding box center [558, 113] width 125 height 277
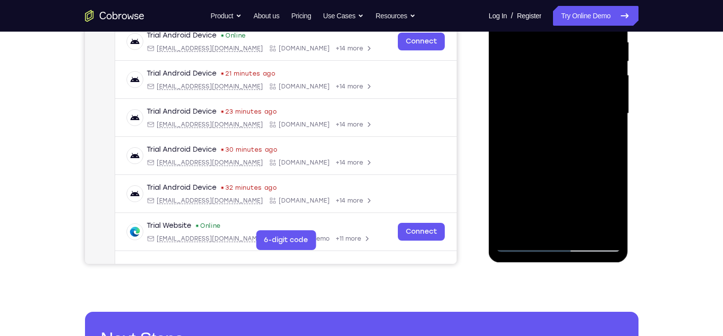
drag, startPoint x: 593, startPoint y: 96, endPoint x: 613, endPoint y: 22, distance: 76.6
click at [613, 22] on div at bounding box center [558, 113] width 125 height 277
click at [532, 224] on div at bounding box center [558, 113] width 125 height 277
click at [539, 112] on div at bounding box center [558, 113] width 125 height 277
click at [548, 171] on div at bounding box center [558, 113] width 125 height 277
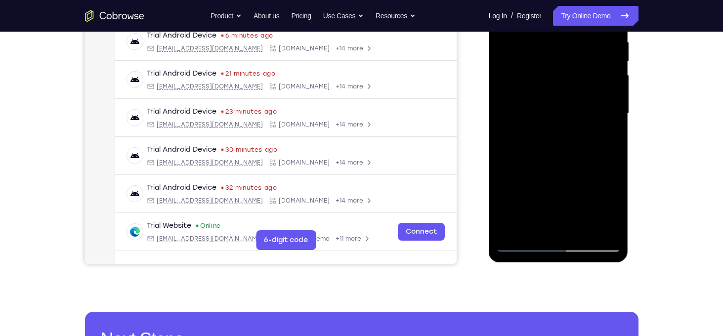
click at [561, 172] on div at bounding box center [558, 113] width 125 height 277
click at [548, 159] on div at bounding box center [558, 113] width 125 height 277
click at [547, 160] on div at bounding box center [558, 113] width 125 height 277
click at [526, 226] on div at bounding box center [558, 113] width 125 height 277
click at [606, 139] on div at bounding box center [558, 113] width 125 height 277
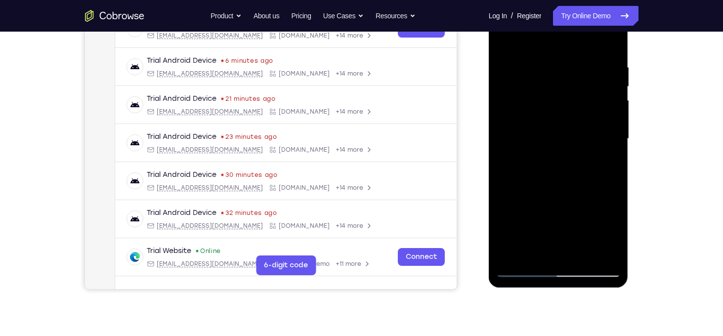
scroll to position [170, 0]
click at [557, 130] on div at bounding box center [558, 139] width 125 height 277
click at [570, 217] on div at bounding box center [558, 139] width 125 height 277
click at [609, 167] on div at bounding box center [558, 139] width 125 height 277
click at [603, 166] on div at bounding box center [558, 139] width 125 height 277
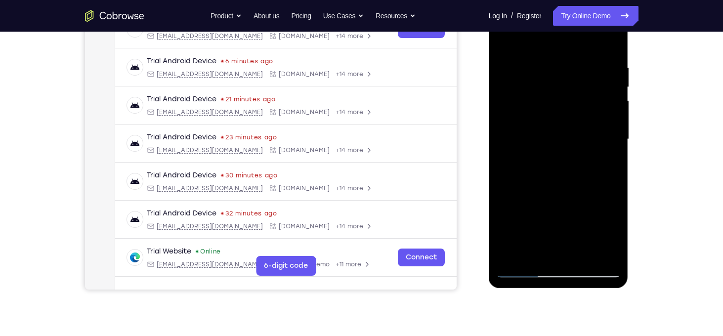
drag, startPoint x: 584, startPoint y: 82, endPoint x: 580, endPoint y: 124, distance: 42.1
click at [580, 124] on div at bounding box center [558, 139] width 125 height 277
drag, startPoint x: 594, startPoint y: 87, endPoint x: 591, endPoint y: 117, distance: 29.4
click at [591, 117] on div at bounding box center [558, 139] width 125 height 277
drag, startPoint x: 592, startPoint y: 101, endPoint x: 591, endPoint y: 91, distance: 10.0
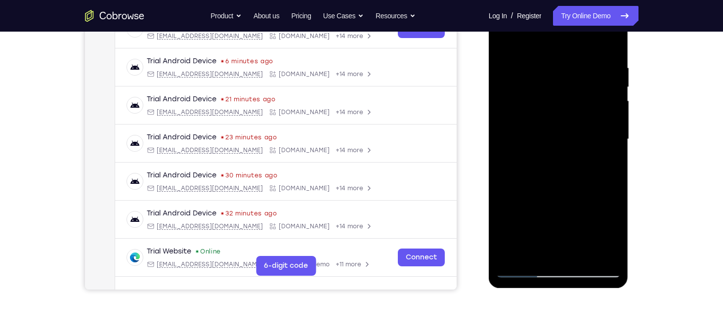
click at [591, 91] on div at bounding box center [558, 139] width 125 height 277
drag, startPoint x: 591, startPoint y: 91, endPoint x: 591, endPoint y: 113, distance: 21.3
click at [591, 113] on div at bounding box center [558, 139] width 125 height 277
drag, startPoint x: 591, startPoint y: 113, endPoint x: 594, endPoint y: 77, distance: 36.2
click at [594, 77] on div at bounding box center [558, 139] width 125 height 277
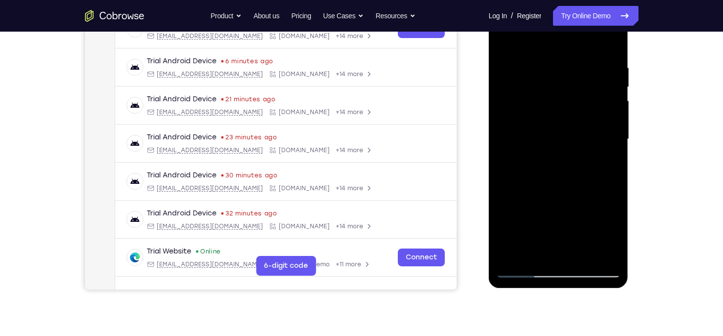
drag, startPoint x: 589, startPoint y: 103, endPoint x: 584, endPoint y: 130, distance: 27.1
click at [584, 130] on div at bounding box center [558, 139] width 125 height 277
drag, startPoint x: 586, startPoint y: 97, endPoint x: 581, endPoint y: 161, distance: 63.9
click at [581, 161] on div at bounding box center [558, 139] width 125 height 277
drag, startPoint x: 584, startPoint y: 121, endPoint x: 581, endPoint y: 149, distance: 28.3
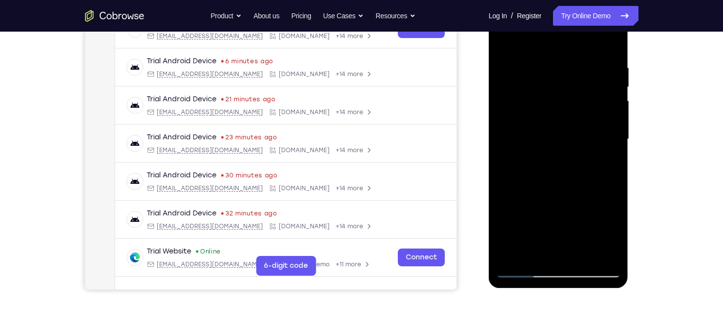
click at [581, 149] on div at bounding box center [558, 139] width 125 height 277
drag, startPoint x: 550, startPoint y: 113, endPoint x: 547, endPoint y: 128, distance: 16.2
click at [547, 128] on div at bounding box center [558, 139] width 125 height 277
drag, startPoint x: 547, startPoint y: 128, endPoint x: 552, endPoint y: 61, distance: 67.9
click at [552, 61] on div at bounding box center [558, 139] width 125 height 277
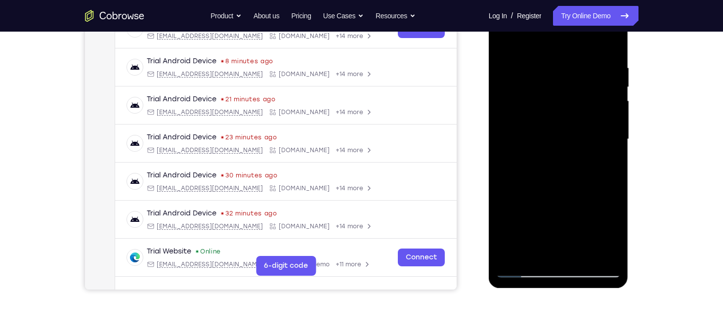
drag, startPoint x: 592, startPoint y: 131, endPoint x: 594, endPoint y: 43, distance: 88.0
click at [594, 43] on div at bounding box center [558, 139] width 125 height 277
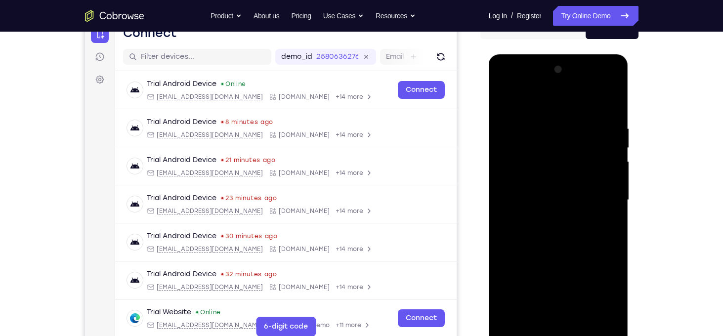
drag, startPoint x: 574, startPoint y: 140, endPoint x: 578, endPoint y: 220, distance: 80.1
click at [578, 220] on div at bounding box center [558, 200] width 125 height 277
drag, startPoint x: 549, startPoint y: 152, endPoint x: 555, endPoint y: 195, distance: 43.9
click at [555, 195] on div at bounding box center [558, 200] width 125 height 277
drag, startPoint x: 573, startPoint y: 142, endPoint x: 568, endPoint y: 180, distance: 38.4
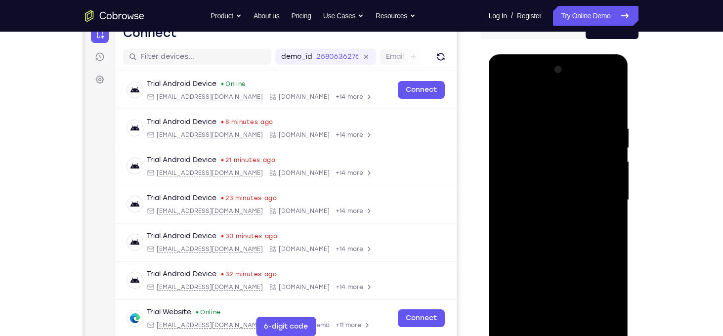
click at [568, 180] on div at bounding box center [558, 200] width 125 height 277
drag, startPoint x: 533, startPoint y: 131, endPoint x: 534, endPoint y: 206, distance: 74.6
click at [534, 206] on div at bounding box center [558, 200] width 125 height 277
click at [506, 100] on div at bounding box center [558, 200] width 125 height 277
click at [505, 96] on div at bounding box center [558, 200] width 125 height 277
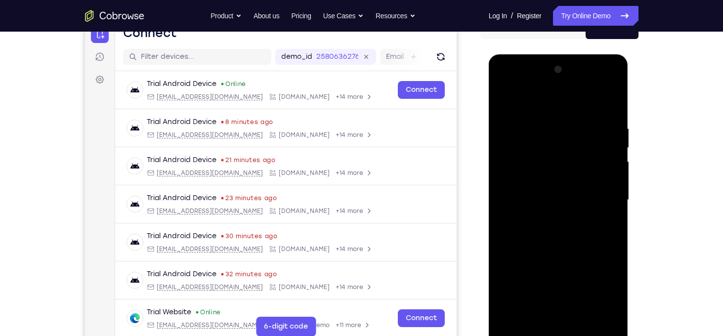
drag, startPoint x: 601, startPoint y: 161, endPoint x: 601, endPoint y: 125, distance: 36.6
click at [601, 125] on div at bounding box center [558, 200] width 125 height 277
drag, startPoint x: 584, startPoint y: 130, endPoint x: 578, endPoint y: 179, distance: 49.7
click at [578, 179] on div at bounding box center [558, 200] width 125 height 277
click at [543, 123] on div at bounding box center [558, 200] width 125 height 277
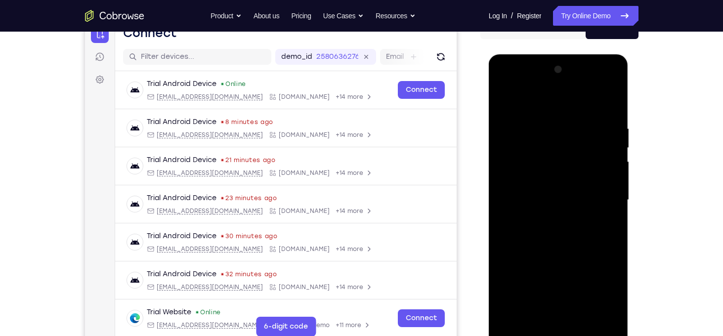
scroll to position [130, 0]
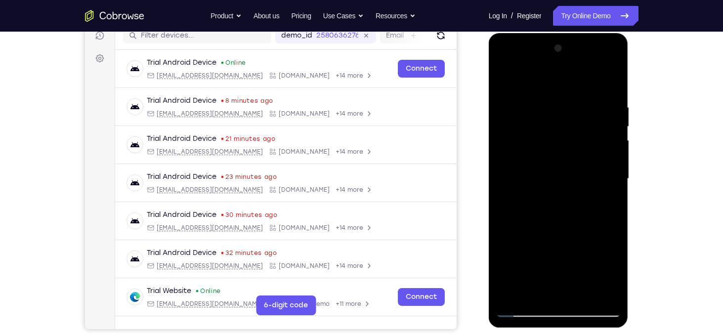
click at [613, 174] on div at bounding box center [558, 179] width 125 height 277
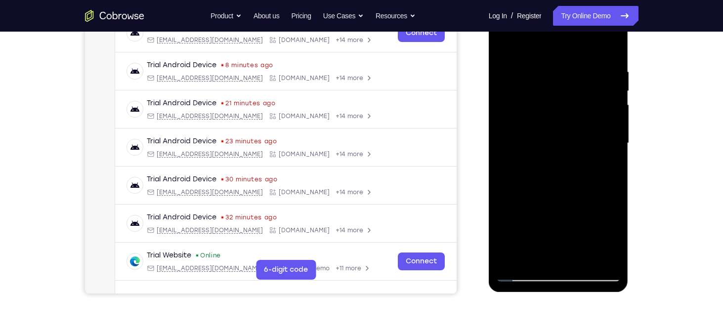
click at [613, 142] on div at bounding box center [558, 143] width 125 height 277
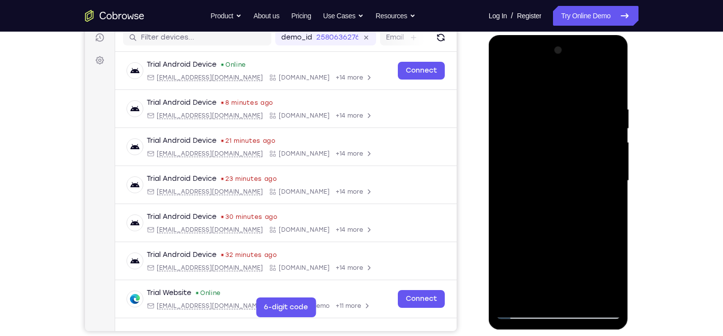
scroll to position [131, 0]
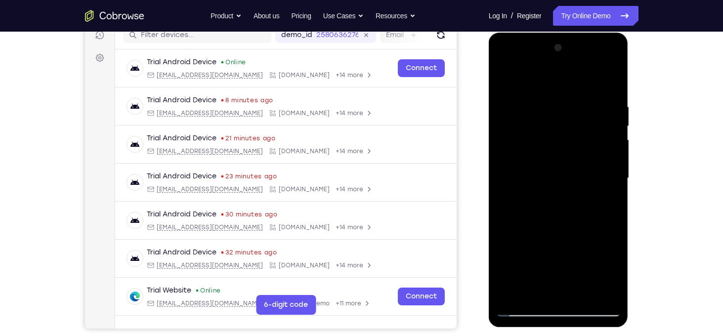
click at [502, 148] on div at bounding box center [558, 178] width 125 height 277
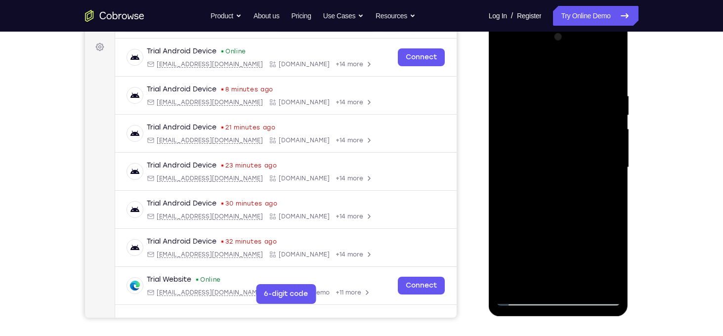
scroll to position [142, 0]
click at [610, 158] on div at bounding box center [558, 167] width 125 height 277
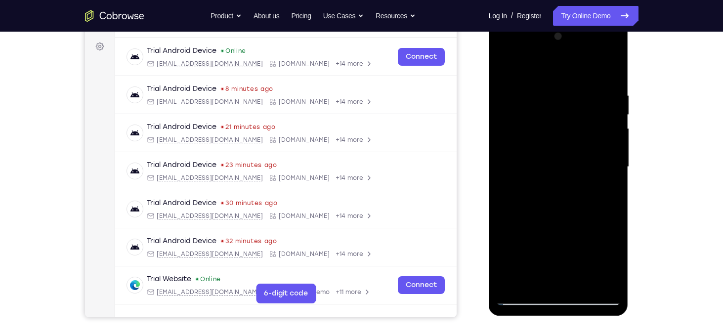
click at [606, 158] on div at bounding box center [558, 167] width 125 height 277
click at [505, 169] on div at bounding box center [558, 167] width 125 height 277
click at [610, 182] on div at bounding box center [558, 167] width 125 height 277
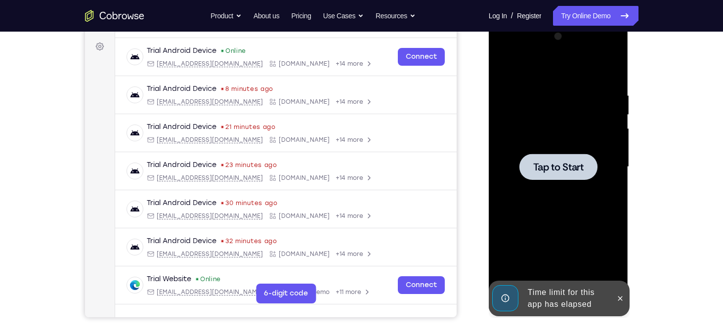
click at [581, 166] on span "Tap to Start" at bounding box center [558, 167] width 50 height 10
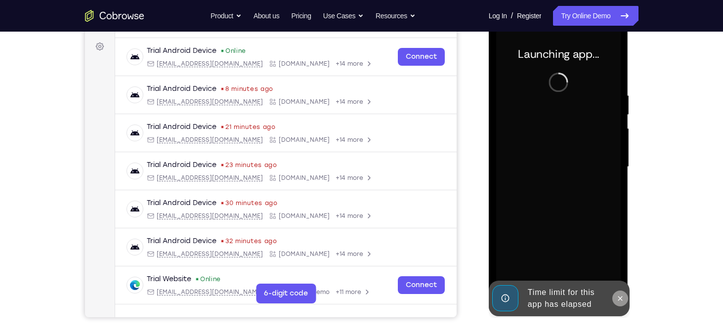
click at [618, 296] on icon at bounding box center [620, 299] width 8 height 8
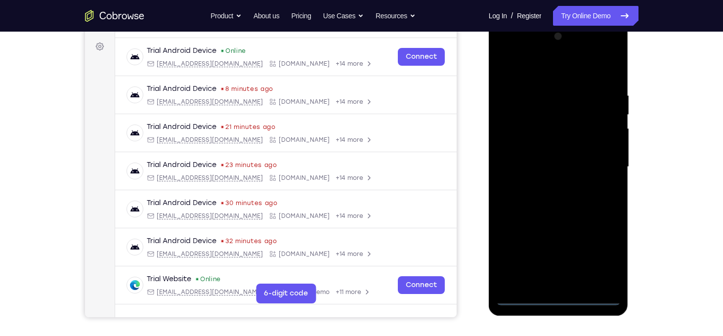
click at [560, 297] on div at bounding box center [558, 167] width 125 height 277
